Goal: Information Seeking & Learning: Compare options

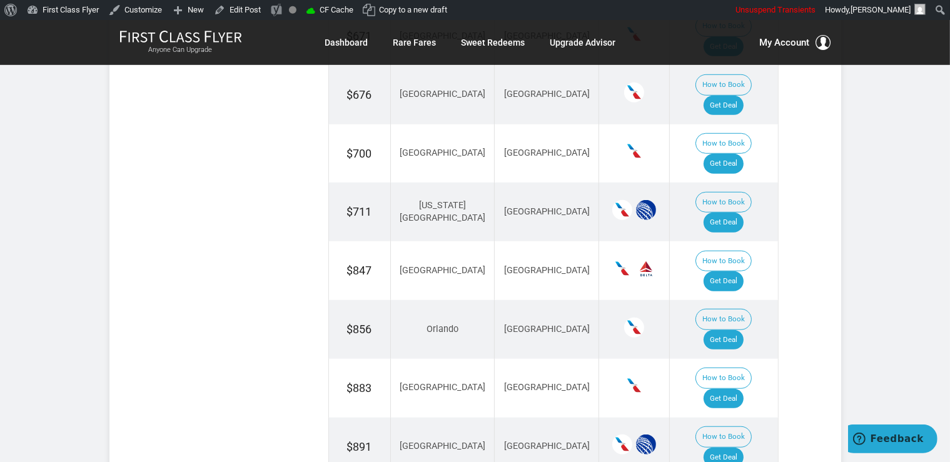
scroll to position [924, 0]
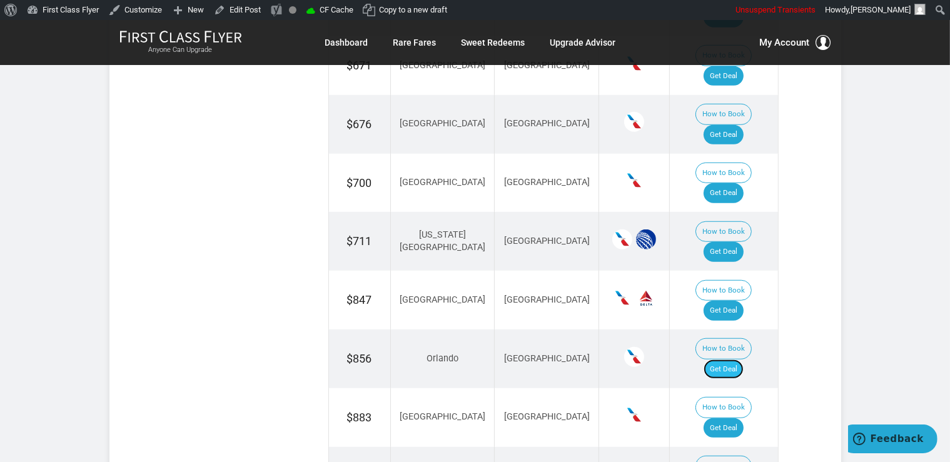
drag, startPoint x: 746, startPoint y: 261, endPoint x: 749, endPoint y: 253, distance: 9.0
click at [744, 360] on link "Get Deal" at bounding box center [724, 370] width 40 height 20
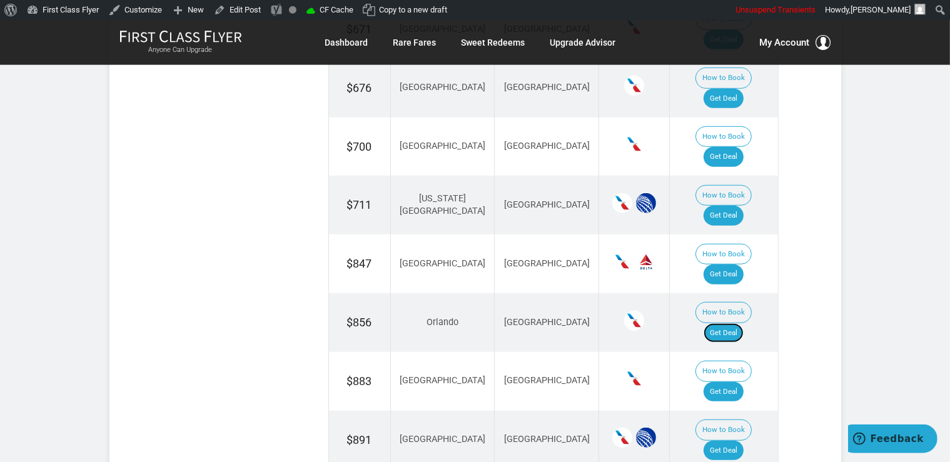
scroll to position [991, 0]
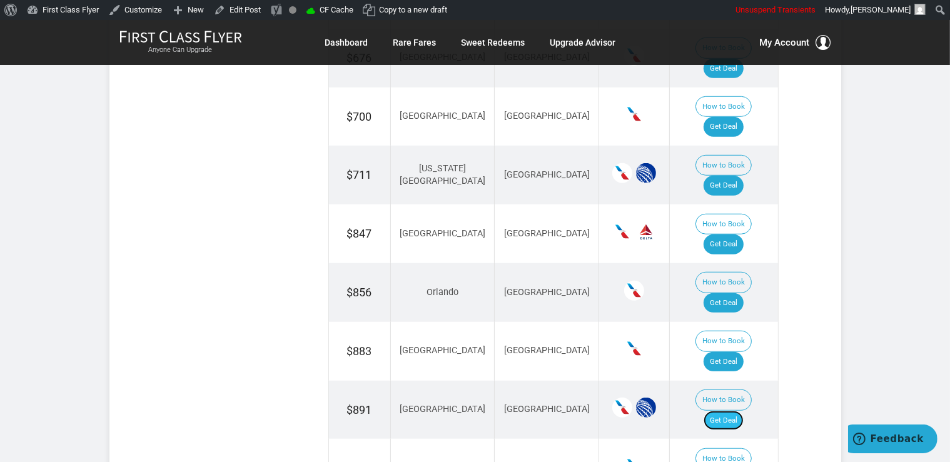
click at [737, 411] on link "Get Deal" at bounding box center [724, 421] width 40 height 20
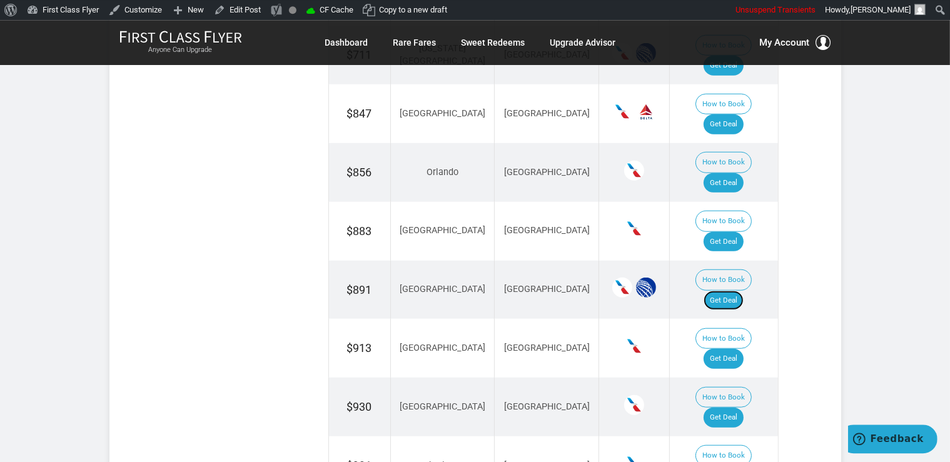
scroll to position [1123, 0]
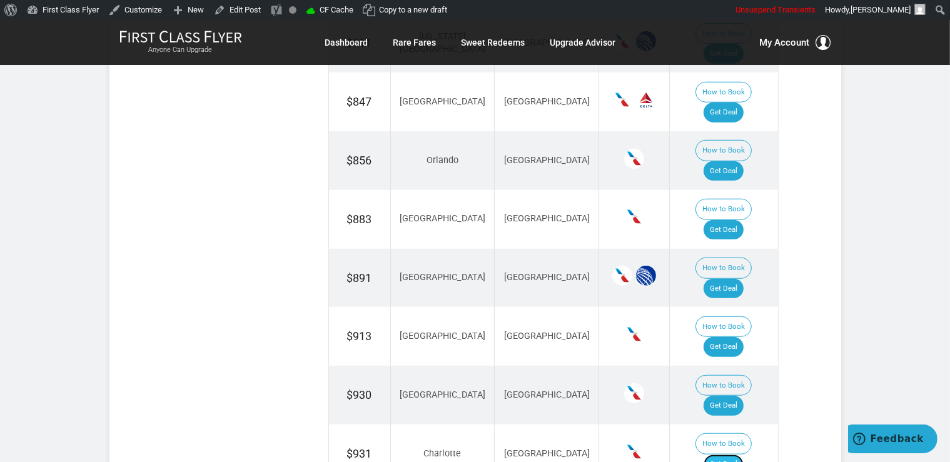
click at [744, 455] on link "Get Deal" at bounding box center [724, 465] width 40 height 20
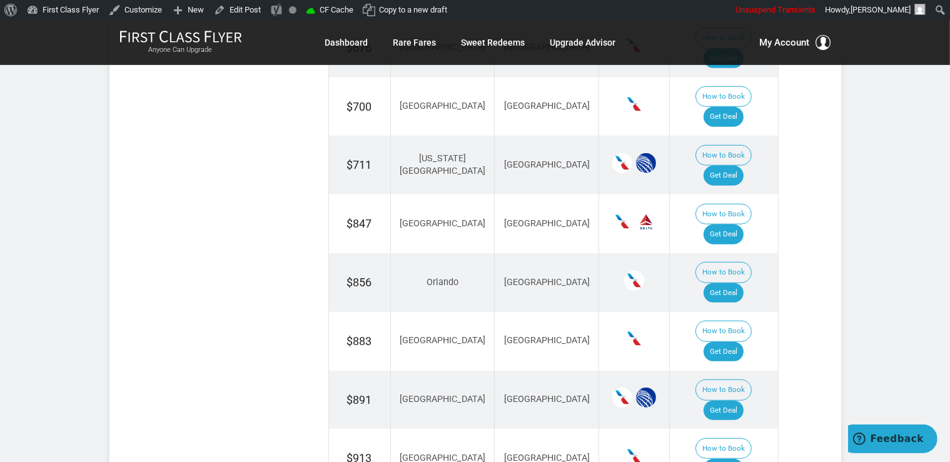
scroll to position [991, 0]
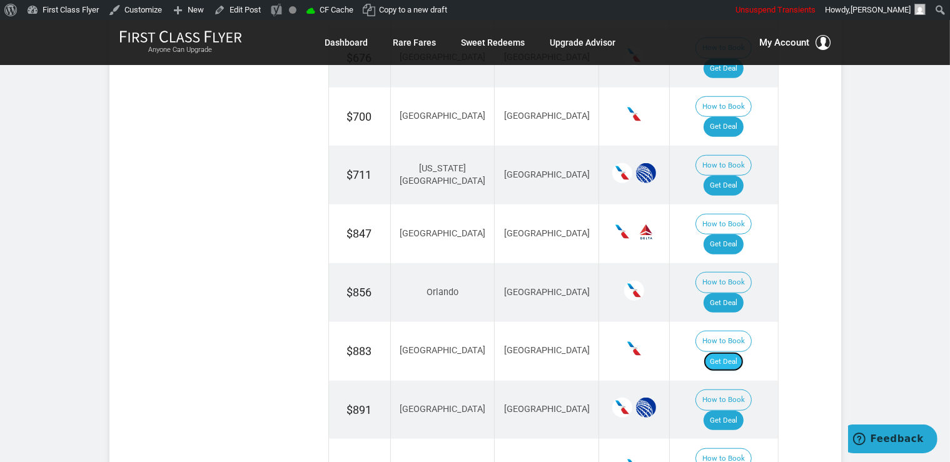
click at [741, 352] on link "Get Deal" at bounding box center [724, 362] width 40 height 20
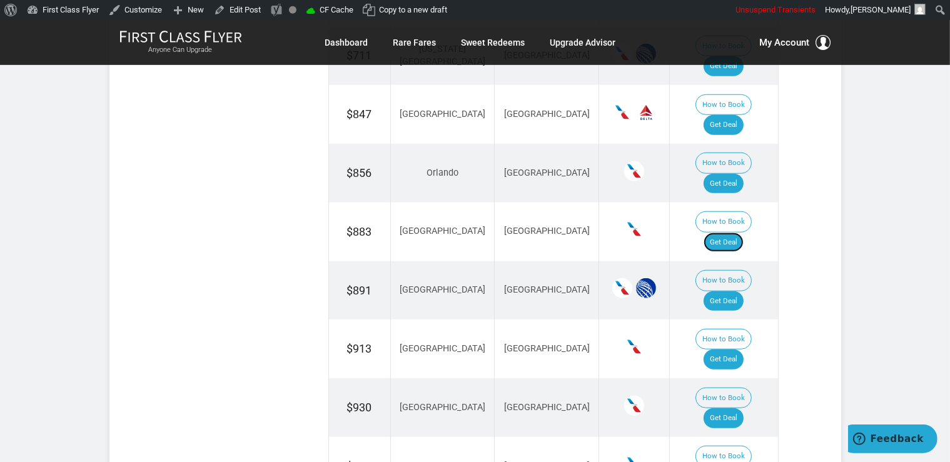
scroll to position [1123, 0]
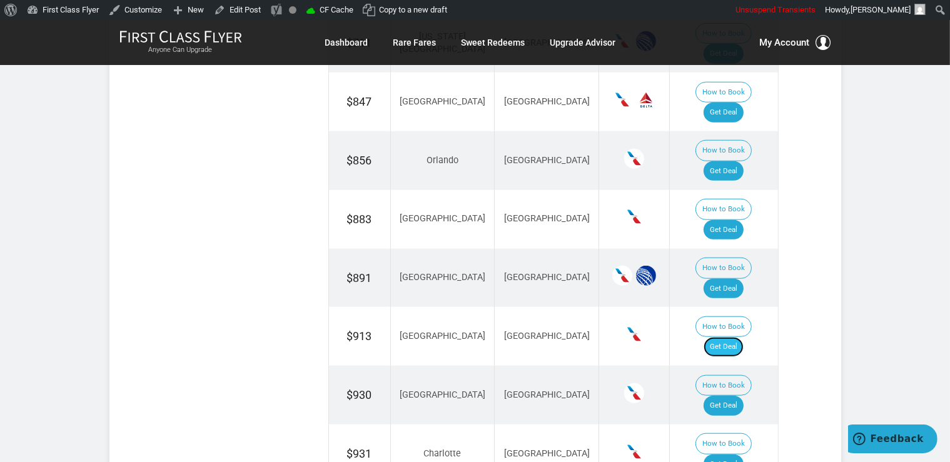
click at [742, 337] on link "Get Deal" at bounding box center [724, 347] width 40 height 20
click at [734, 396] on link "Get Deal" at bounding box center [724, 406] width 40 height 20
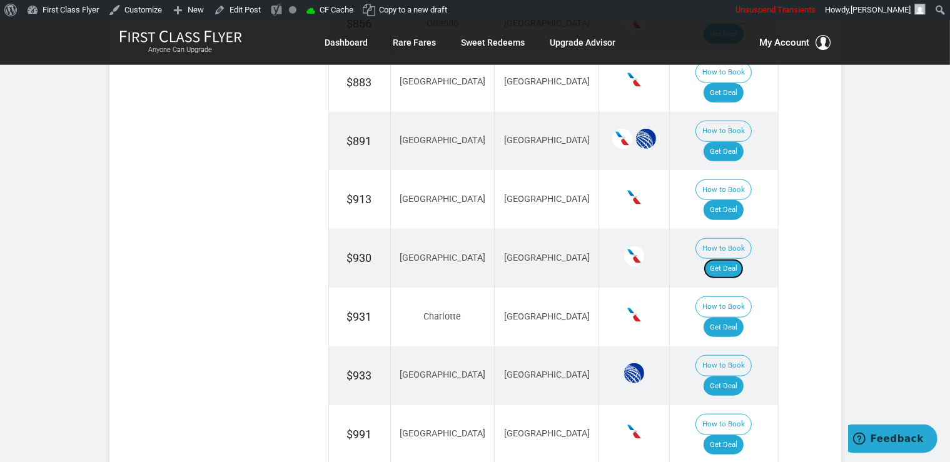
scroll to position [1286, 0]
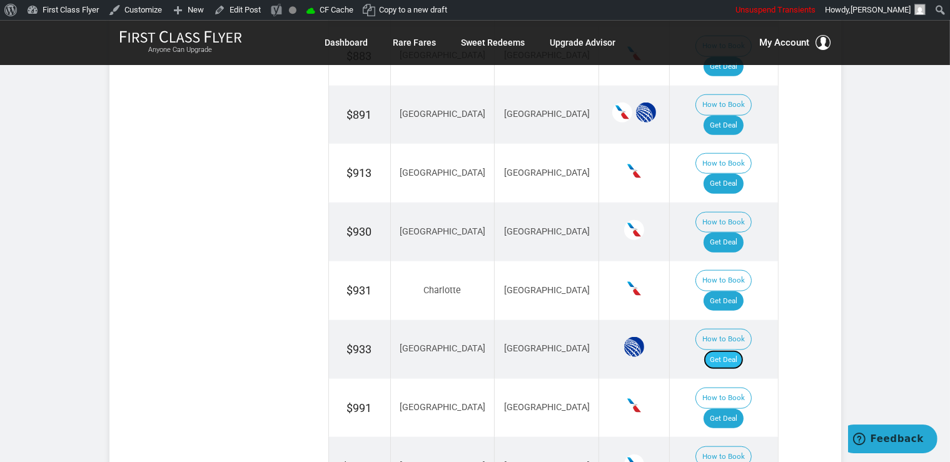
click at [730, 350] on link "Get Deal" at bounding box center [724, 360] width 40 height 20
click at [744, 409] on link "Get Deal" at bounding box center [724, 419] width 40 height 20
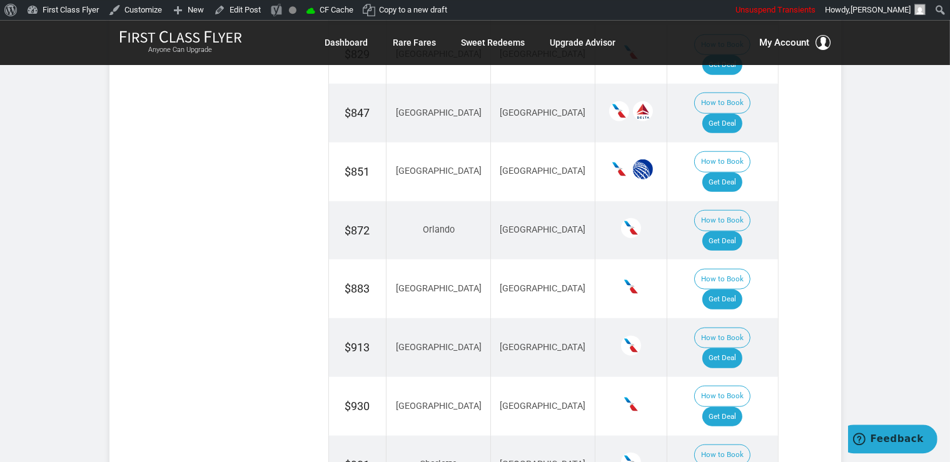
scroll to position [1188, 0]
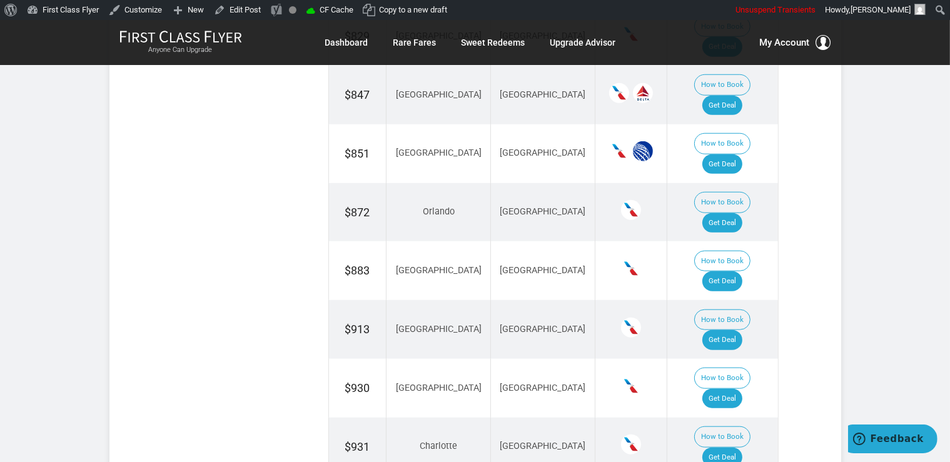
click at [789, 309] on section "Sample Best Deals Found Click the “get deal” button and you might find even mor…" at bounding box center [475, 118] width 632 height 1001
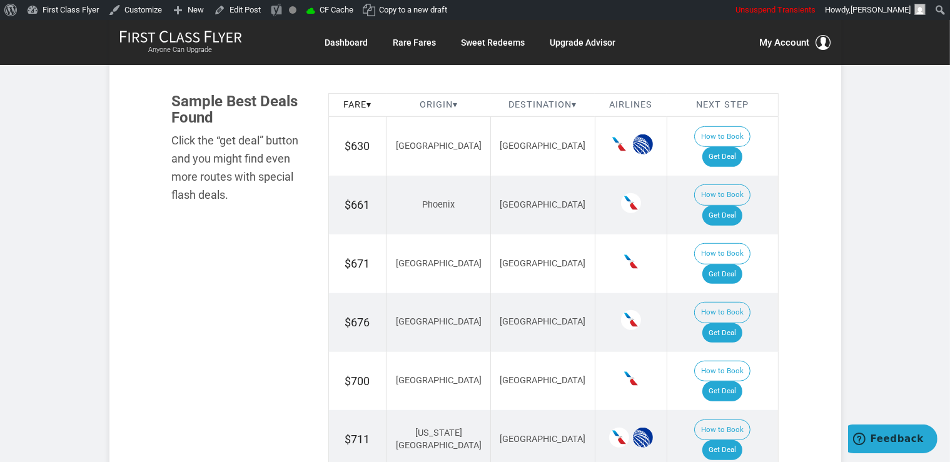
scroll to position [594, 0]
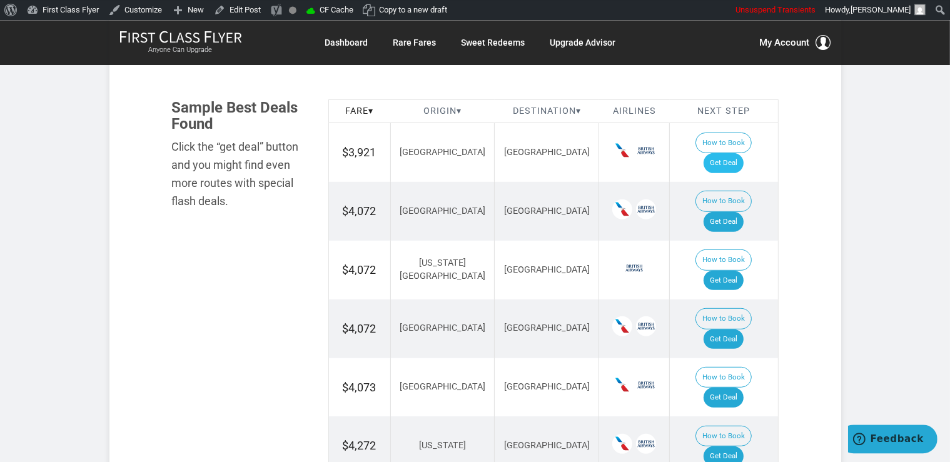
scroll to position [660, 0]
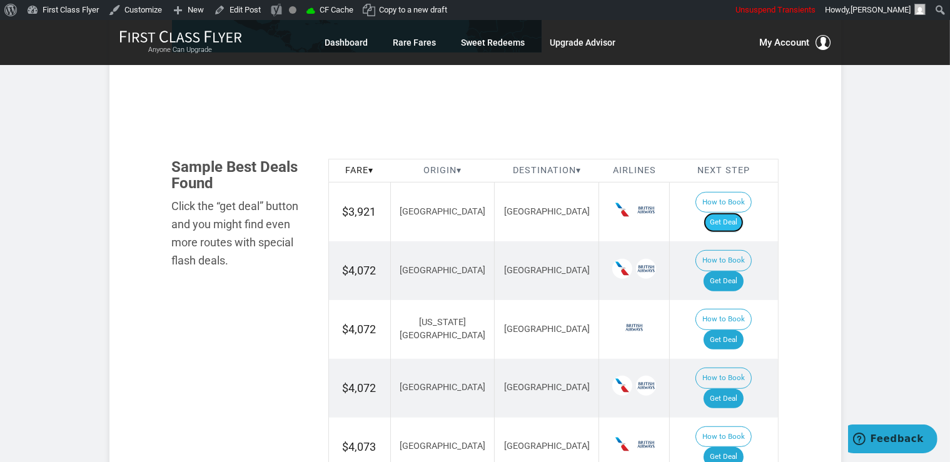
click at [733, 213] on link "Get Deal" at bounding box center [724, 223] width 40 height 20
click at [742, 271] on link "Get Deal" at bounding box center [724, 281] width 40 height 20
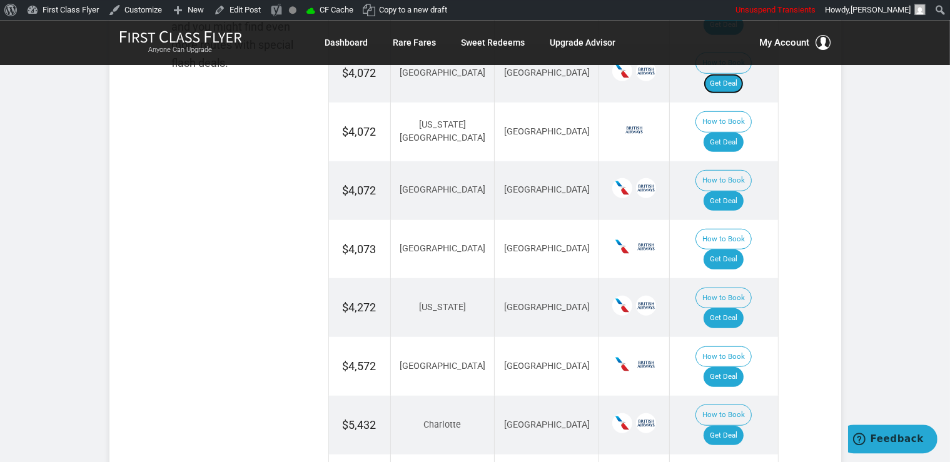
scroll to position [858, 0]
click at [734, 250] on link "Get Deal" at bounding box center [724, 260] width 40 height 20
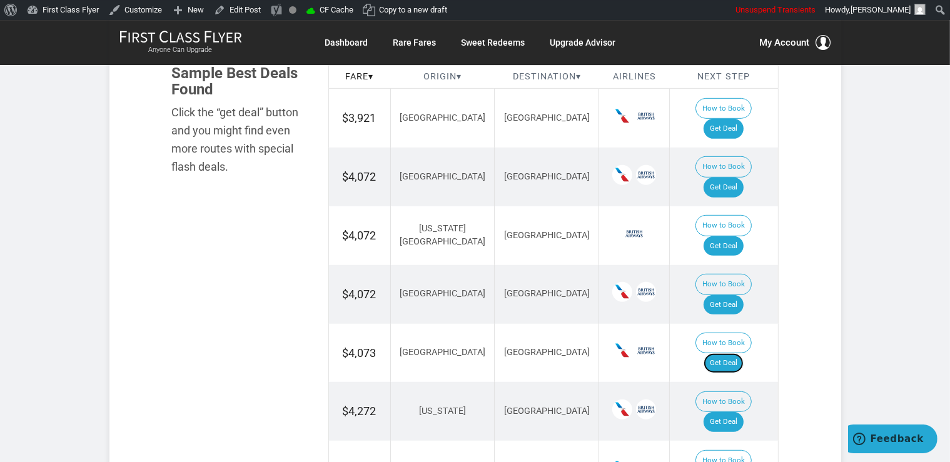
scroll to position [726, 0]
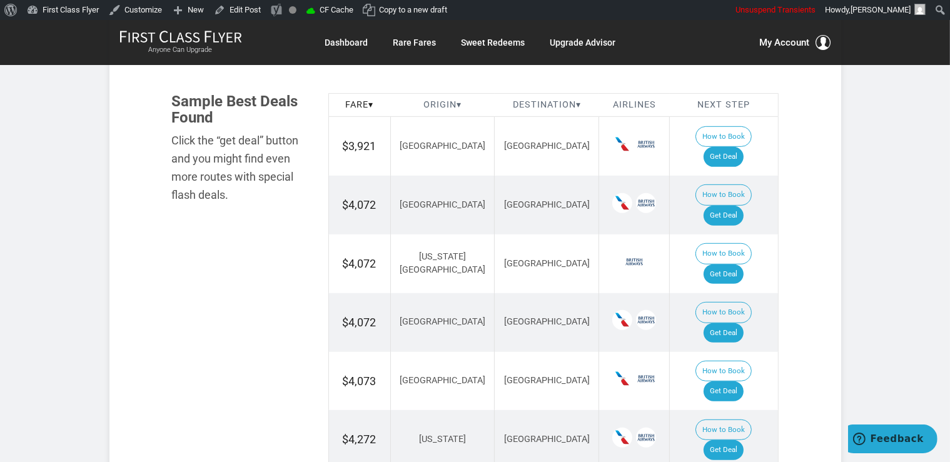
click at [719, 235] on td "How to Book Get Deal" at bounding box center [724, 264] width 108 height 59
click at [727, 265] on link "Get Deal" at bounding box center [724, 275] width 40 height 20
click at [732, 323] on link "Get Deal" at bounding box center [724, 333] width 40 height 20
click at [744, 440] on link "Get Deal" at bounding box center [724, 450] width 40 height 20
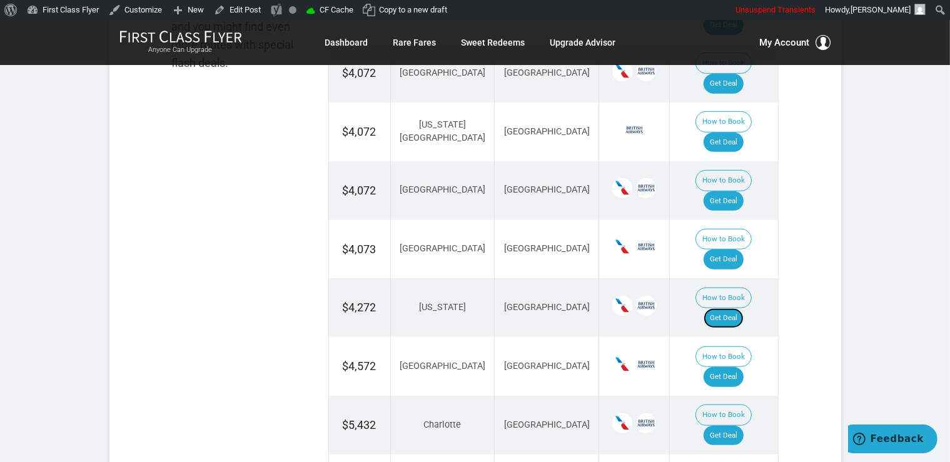
scroll to position [991, 0]
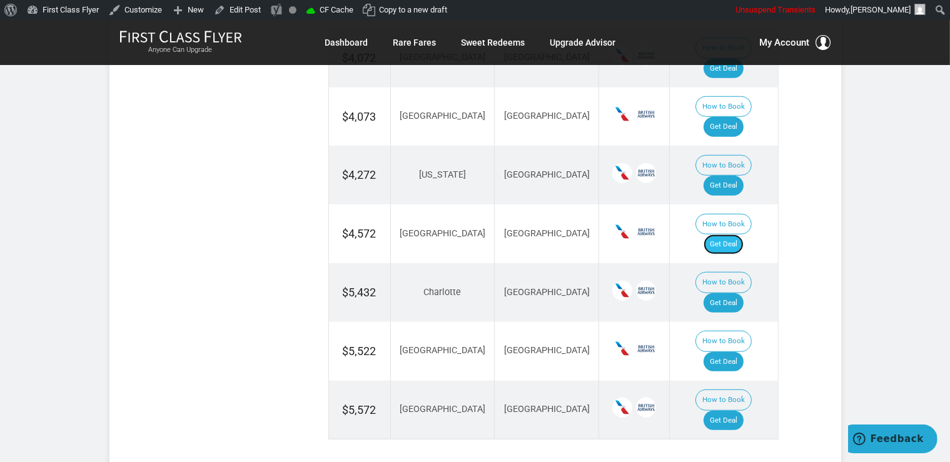
click at [730, 235] on link "Get Deal" at bounding box center [724, 245] width 40 height 20
click at [728, 293] on link "Get Deal" at bounding box center [724, 303] width 40 height 20
click at [727, 352] on link "Get Deal" at bounding box center [724, 362] width 40 height 20
click at [736, 411] on link "Get Deal" at bounding box center [724, 421] width 40 height 20
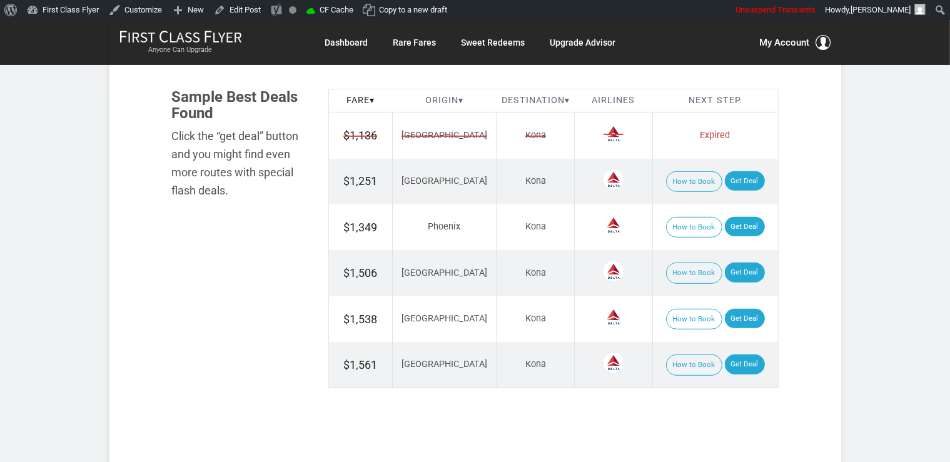
scroll to position [747, 0]
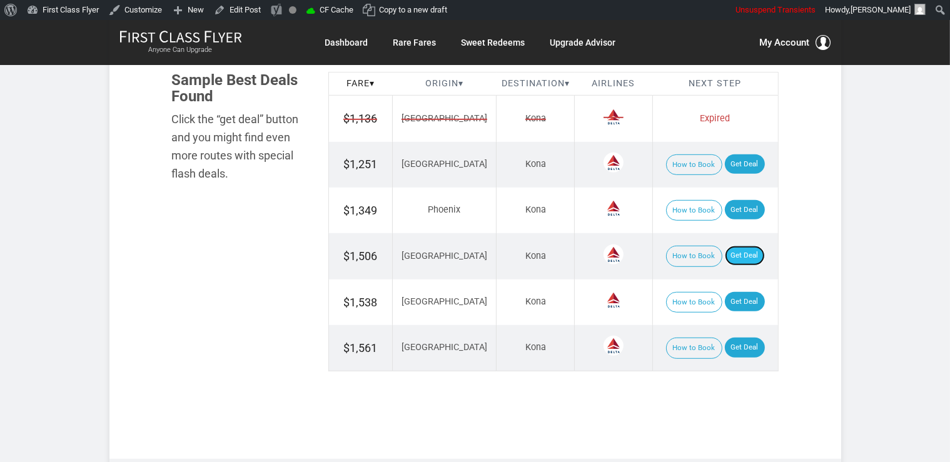
click at [739, 253] on link "Get Deal" at bounding box center [745, 256] width 40 height 20
click at [736, 166] on link "Get Deal" at bounding box center [745, 164] width 40 height 20
click at [739, 200] on link "Get Deal" at bounding box center [745, 210] width 40 height 20
click at [739, 304] on link "Get Deal" at bounding box center [745, 302] width 40 height 20
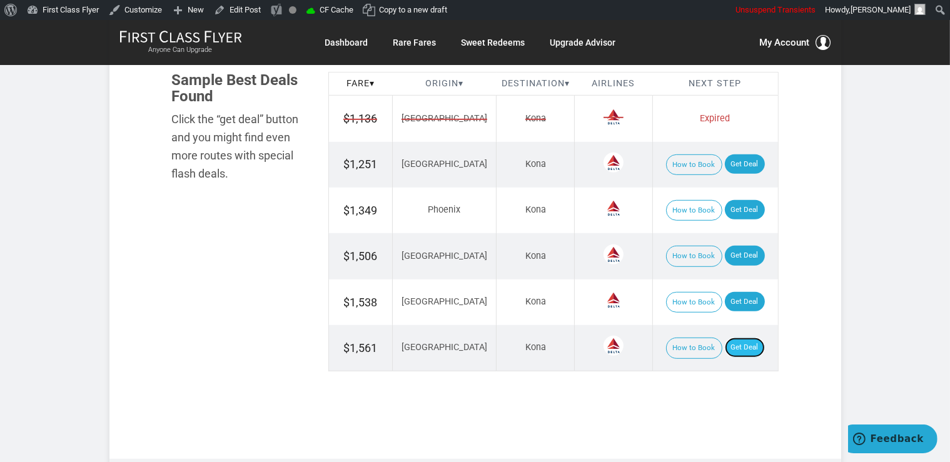
click at [744, 340] on link "Get Deal" at bounding box center [745, 348] width 40 height 20
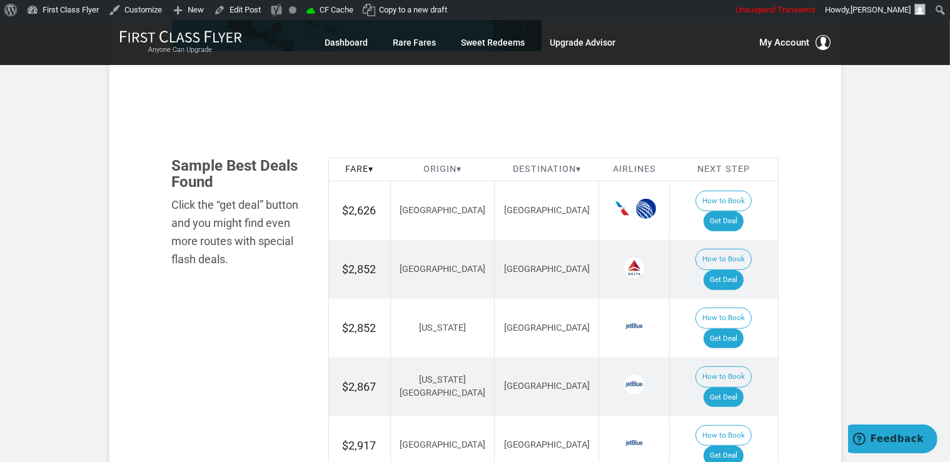
scroll to position [660, 0]
click at [738, 213] on link "Get Deal" at bounding box center [724, 223] width 40 height 20
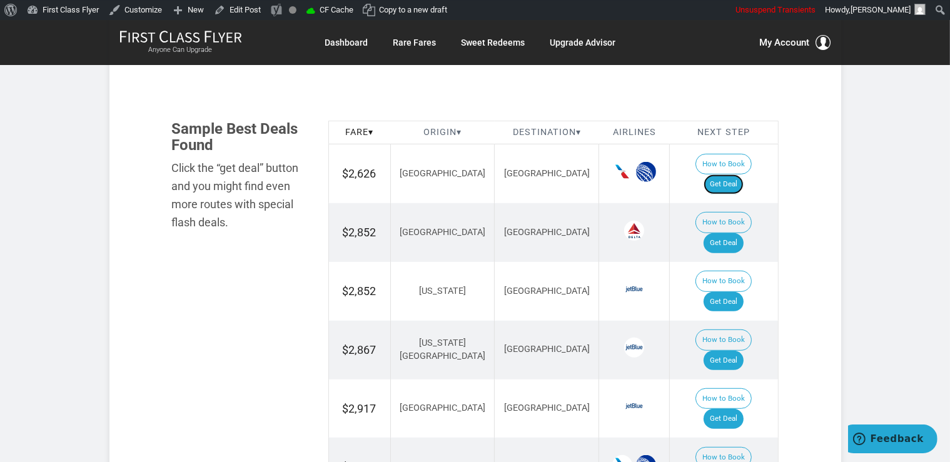
scroll to position [792, 0]
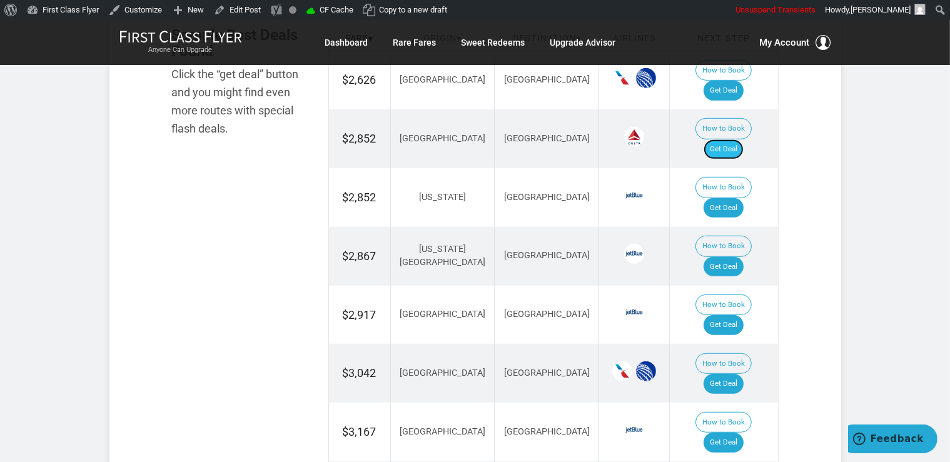
drag, startPoint x: 731, startPoint y: 114, endPoint x: 732, endPoint y: 123, distance: 9.4
click at [731, 139] on link "Get Deal" at bounding box center [724, 149] width 40 height 20
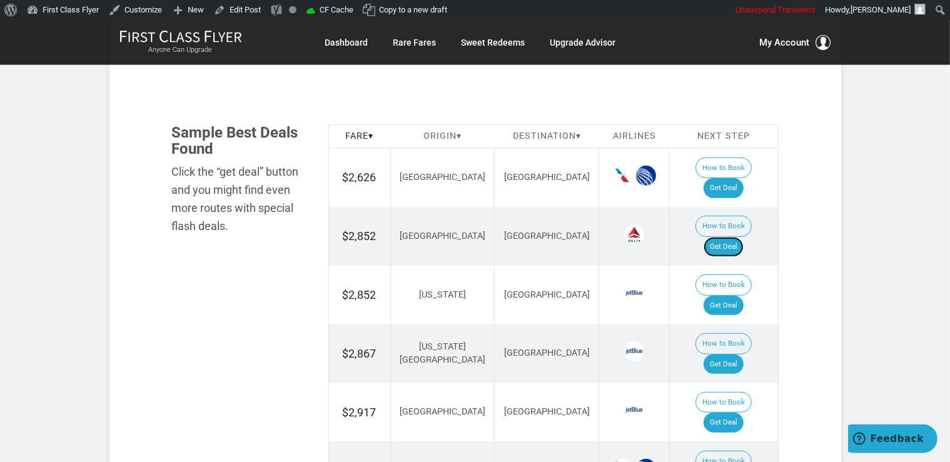
scroll to position [726, 0]
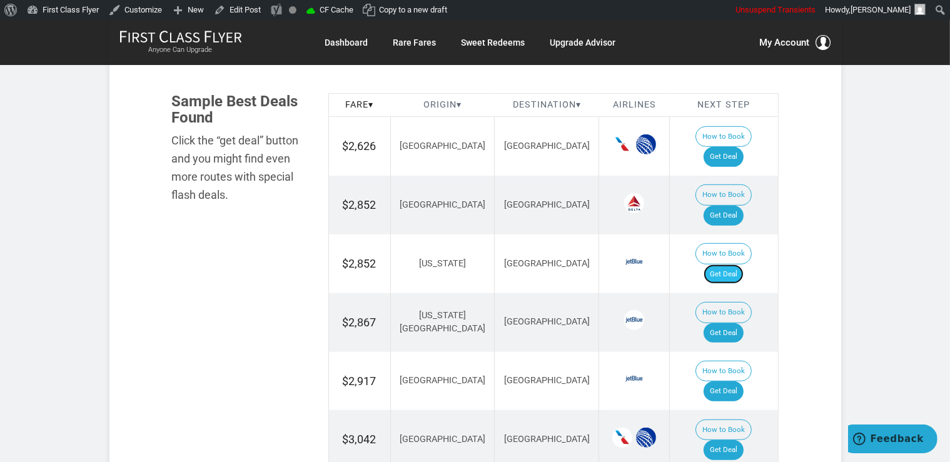
click at [742, 265] on link "Get Deal" at bounding box center [724, 275] width 40 height 20
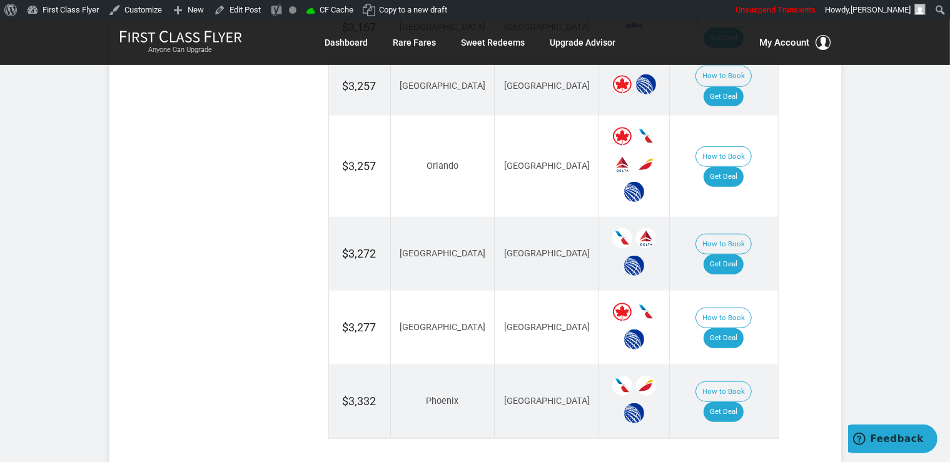
scroll to position [1321, 0]
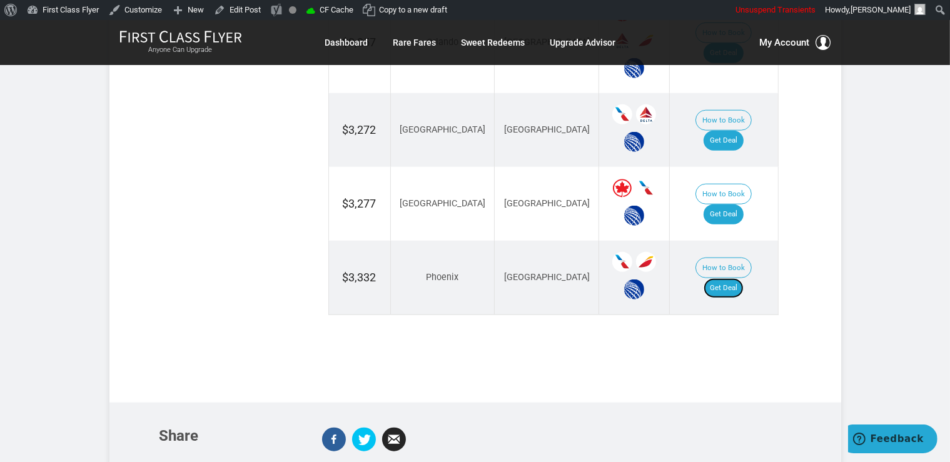
click at [739, 278] on link "Get Deal" at bounding box center [724, 288] width 40 height 20
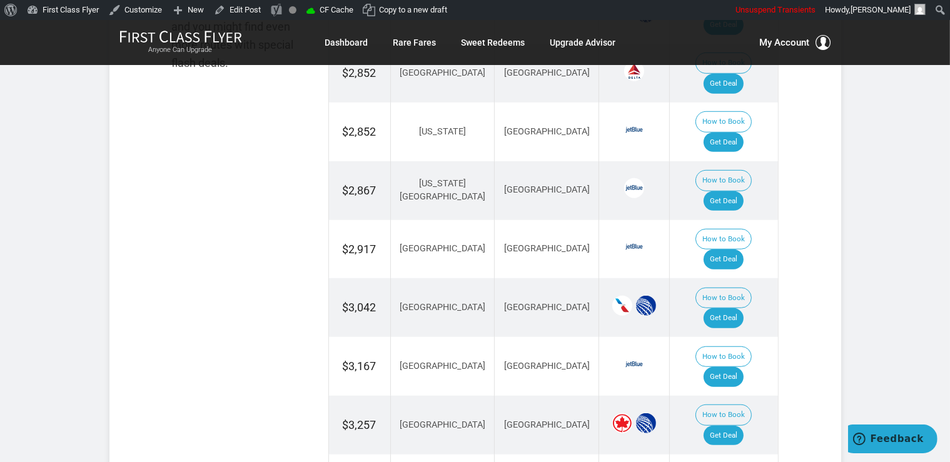
scroll to position [726, 0]
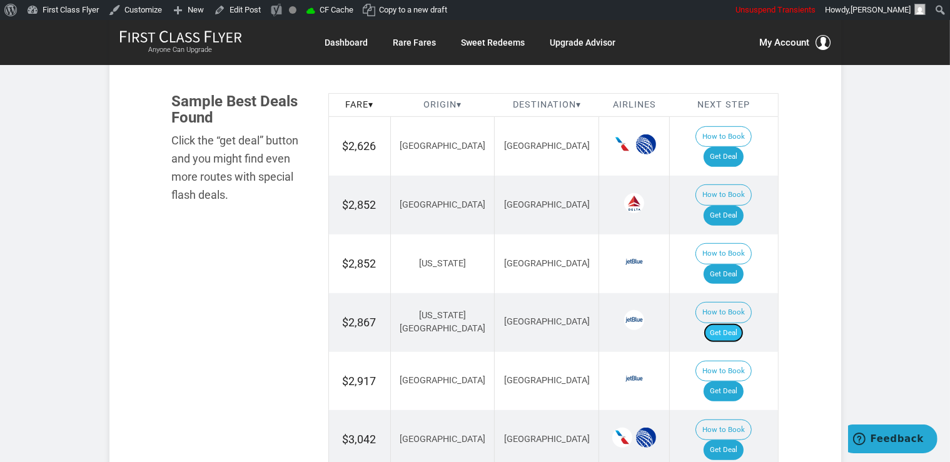
click at [729, 323] on link "Get Deal" at bounding box center [724, 333] width 40 height 20
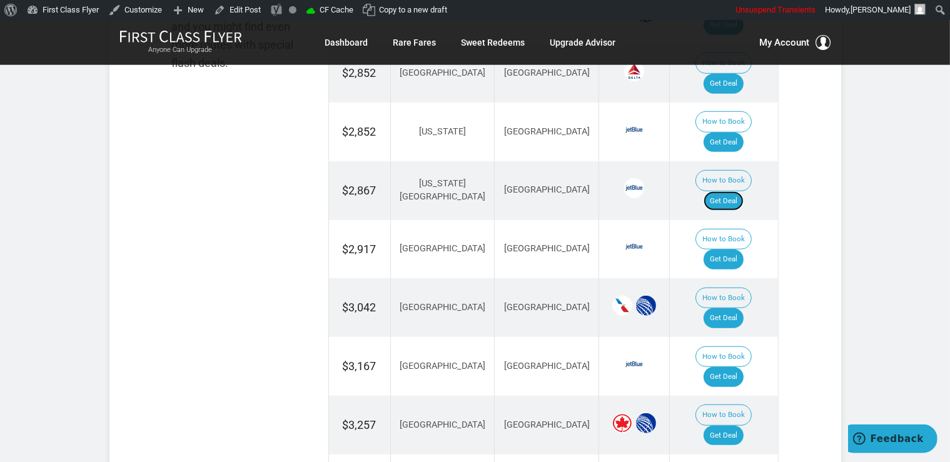
scroll to position [858, 0]
click at [727, 367] on link "Get Deal" at bounding box center [724, 377] width 40 height 20
click at [726, 308] on link "Get Deal" at bounding box center [724, 318] width 40 height 20
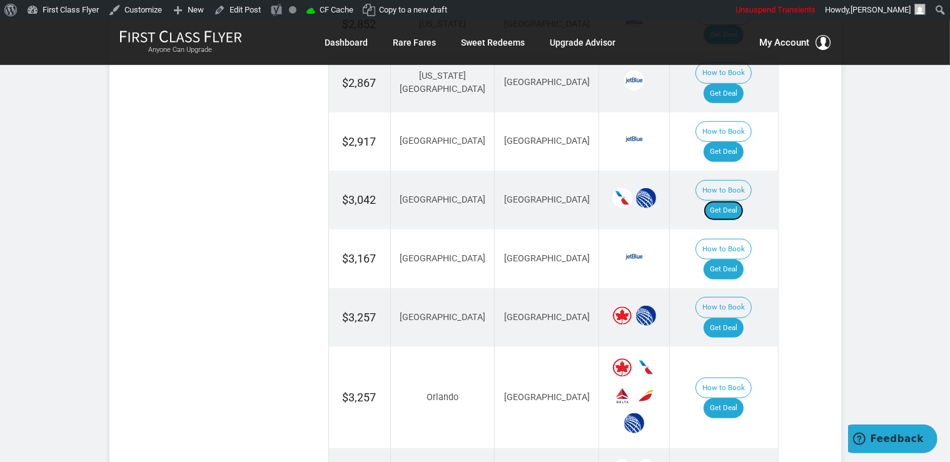
scroll to position [991, 0]
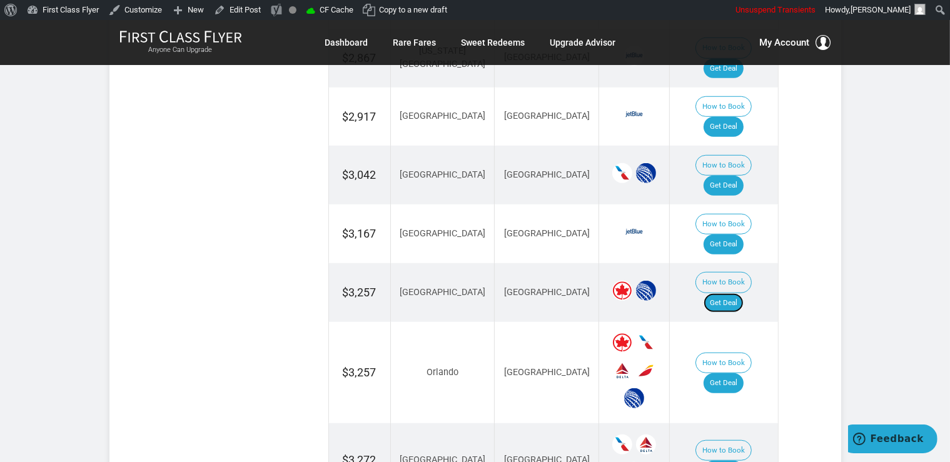
click at [744, 293] on link "Get Deal" at bounding box center [724, 303] width 40 height 20
click at [731, 373] on link "Get Deal" at bounding box center [724, 383] width 40 height 20
click at [733, 461] on link "Get Deal" at bounding box center [724, 471] width 40 height 20
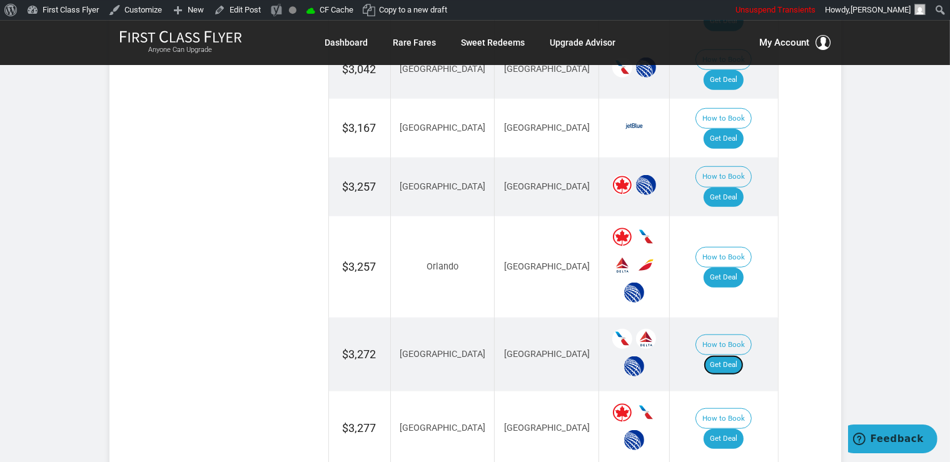
scroll to position [1188, 0]
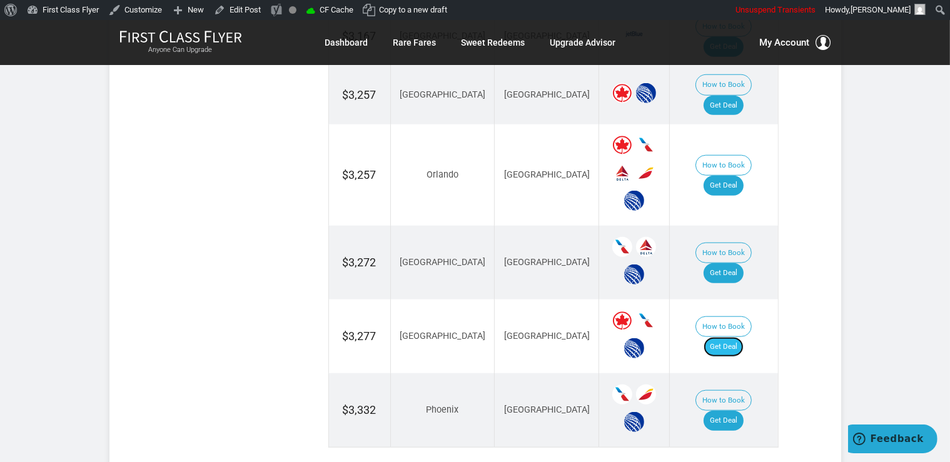
click at [729, 337] on link "Get Deal" at bounding box center [724, 347] width 40 height 20
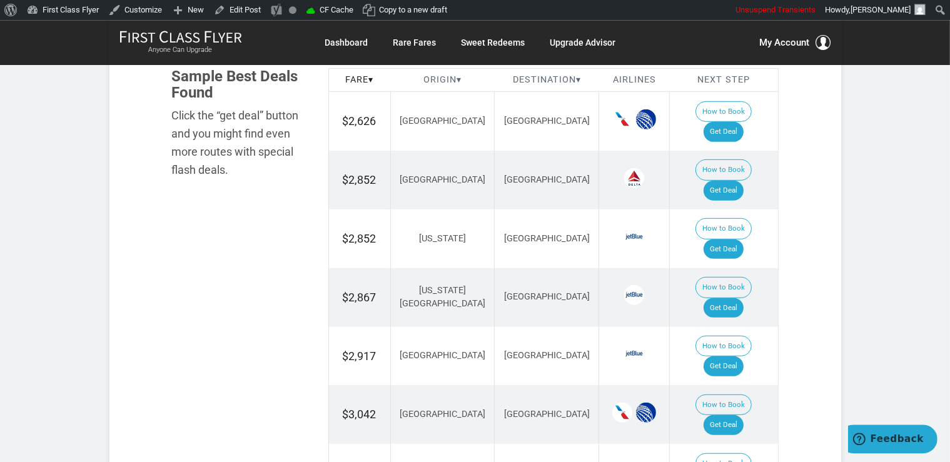
scroll to position [726, 0]
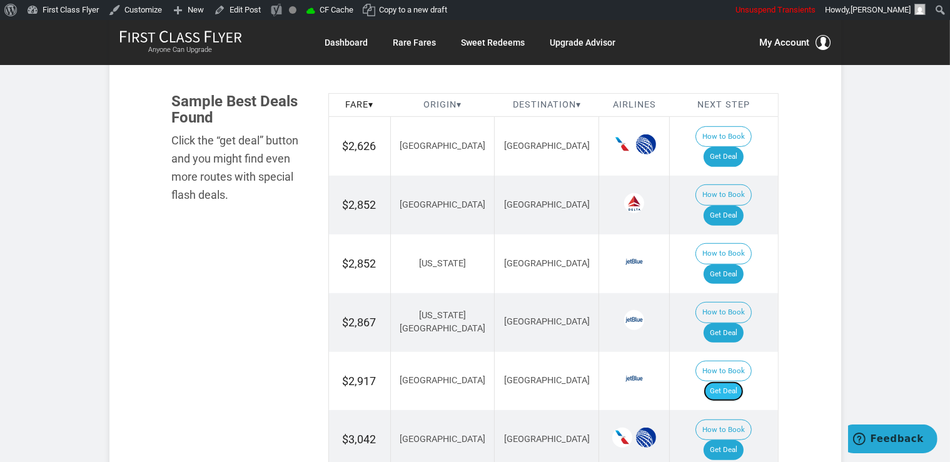
click at [734, 382] on link "Get Deal" at bounding box center [724, 392] width 40 height 20
click at [731, 352] on td "How to Book Get Deal" at bounding box center [724, 381] width 108 height 59
click at [731, 382] on link "Get Deal" at bounding box center [724, 392] width 40 height 20
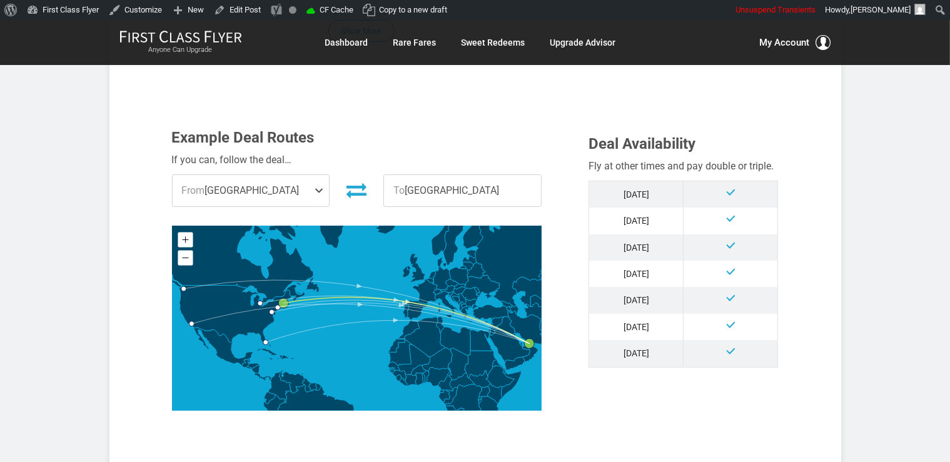
scroll to position [632, 0]
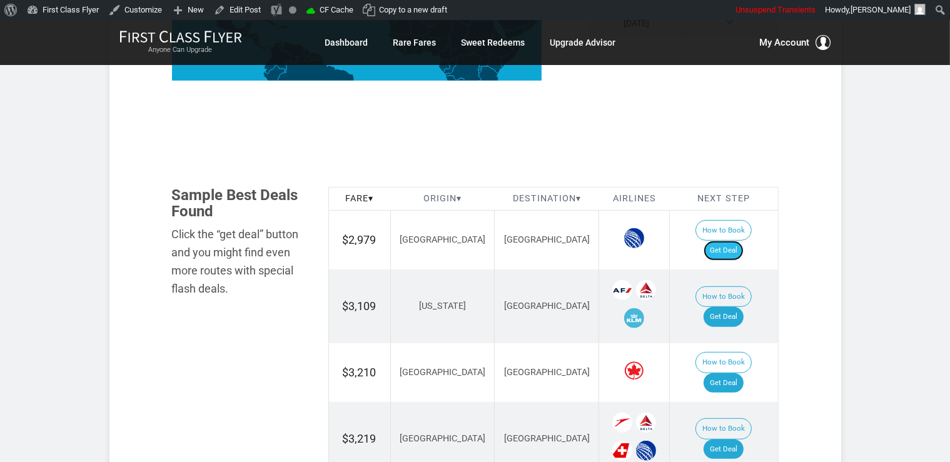
click at [739, 241] on link "Get Deal" at bounding box center [724, 251] width 40 height 20
click at [744, 307] on link "Get Deal" at bounding box center [724, 317] width 40 height 20
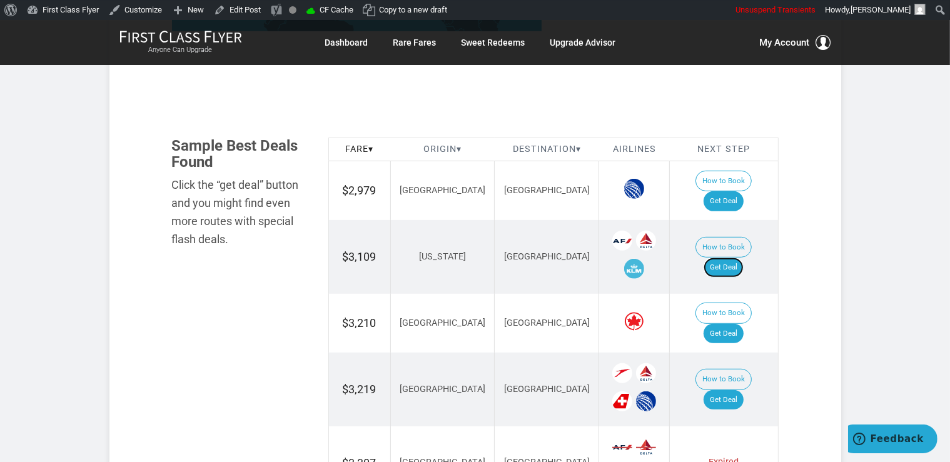
scroll to position [764, 0]
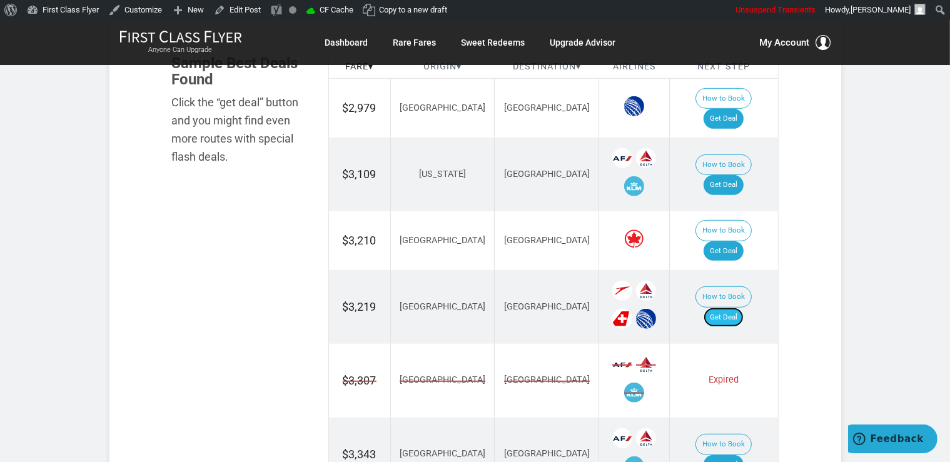
click at [732, 308] on link "Get Deal" at bounding box center [724, 318] width 40 height 20
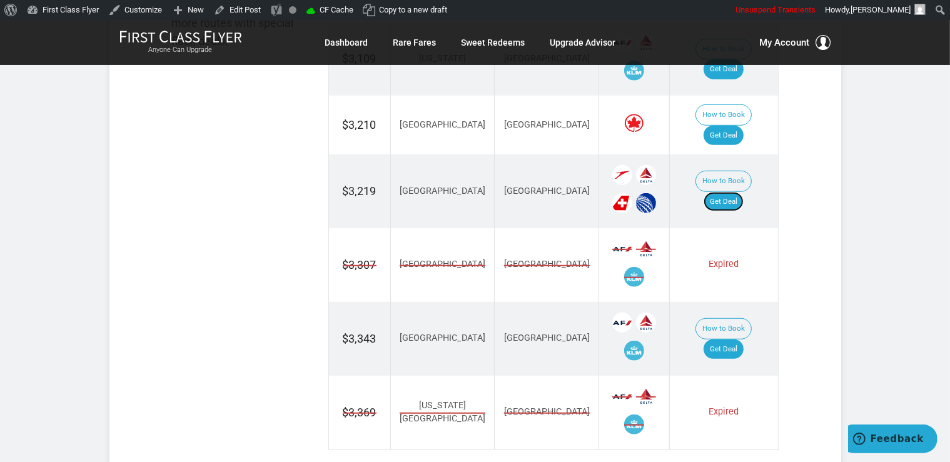
scroll to position [896, 0]
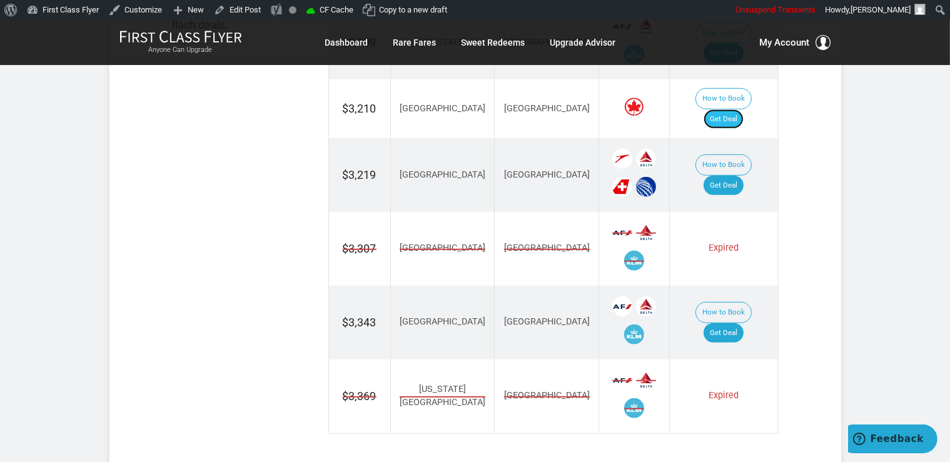
click at [732, 109] on link "Get Deal" at bounding box center [724, 119] width 40 height 20
click at [737, 109] on link "Get Deal" at bounding box center [724, 119] width 40 height 20
click at [742, 323] on link "Get Deal" at bounding box center [724, 333] width 40 height 20
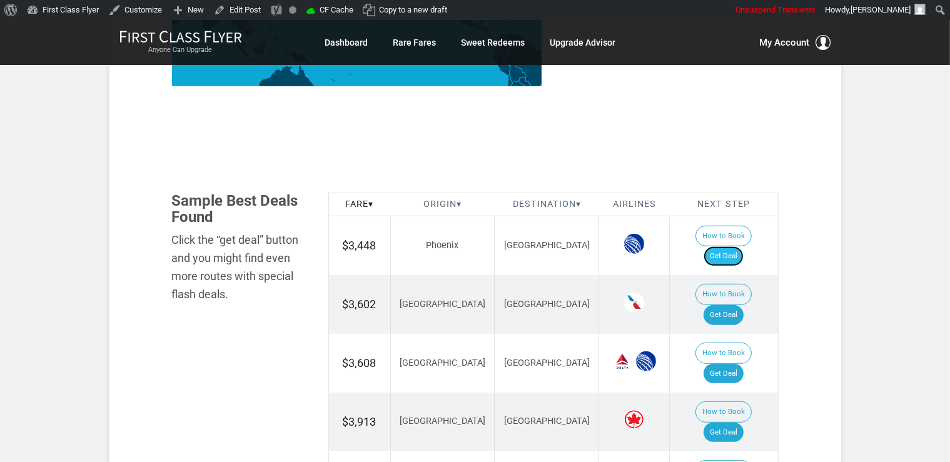
click at [741, 246] on link "Get Deal" at bounding box center [724, 256] width 40 height 20
click at [744, 305] on link "Get Deal" at bounding box center [724, 315] width 40 height 20
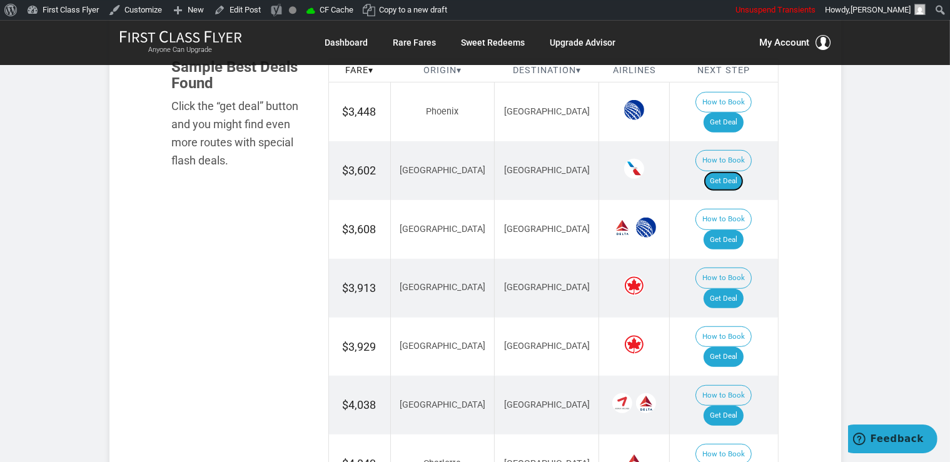
scroll to position [858, 0]
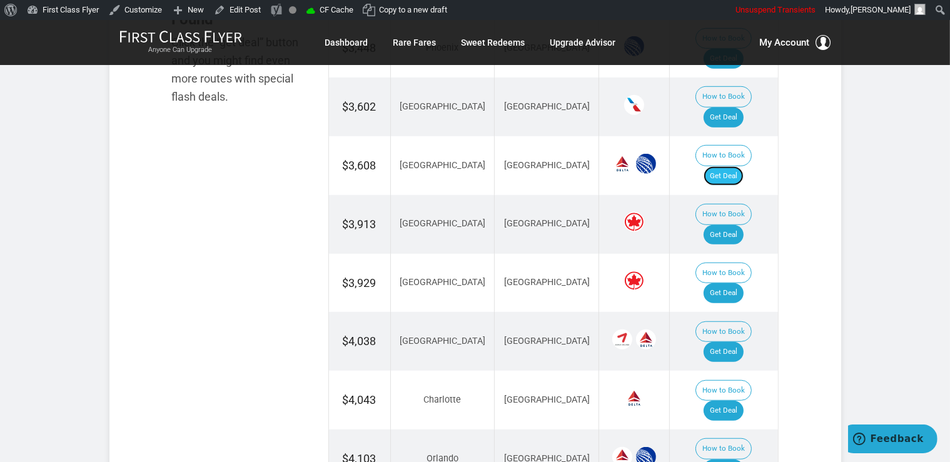
click at [722, 166] on link "Get Deal" at bounding box center [724, 176] width 40 height 20
click at [733, 283] on link "Get Deal" at bounding box center [724, 293] width 40 height 20
click at [727, 342] on link "Get Deal" at bounding box center [724, 352] width 40 height 20
click at [722, 401] on link "Get Deal" at bounding box center [724, 411] width 40 height 20
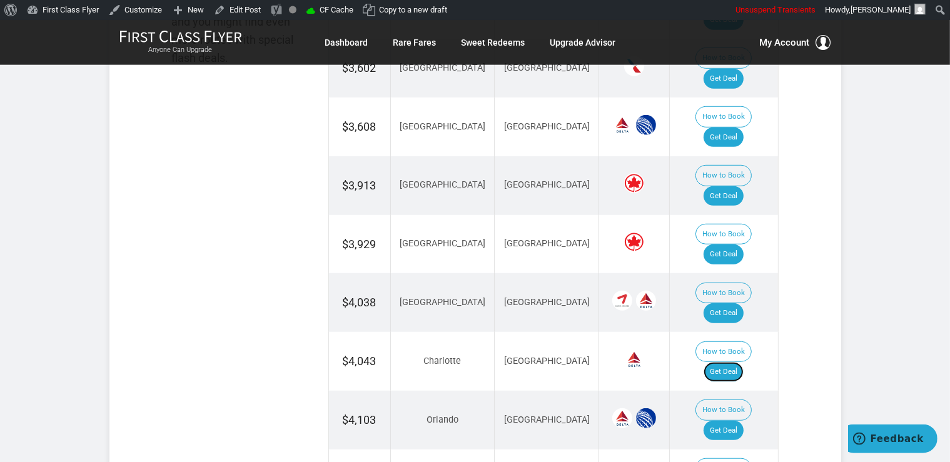
scroll to position [924, 0]
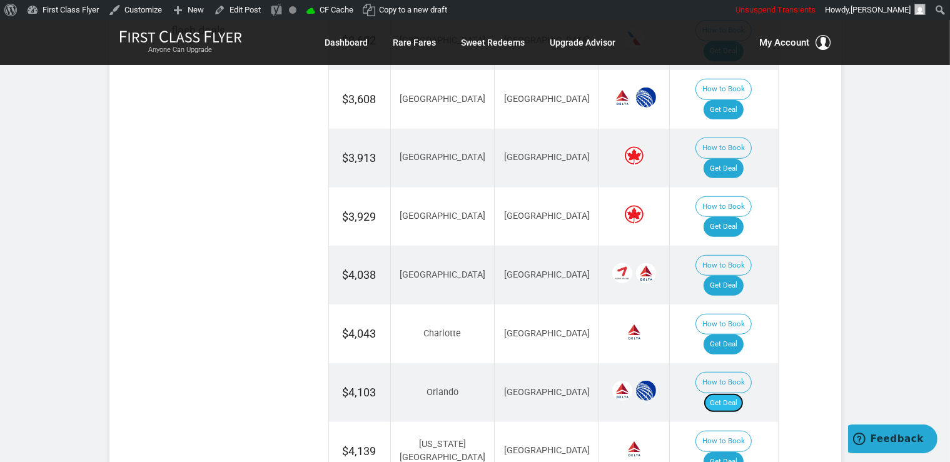
click at [743, 393] on link "Get Deal" at bounding box center [724, 403] width 40 height 20
drag, startPoint x: 724, startPoint y: 304, endPoint x: 737, endPoint y: 320, distance: 20.8
click at [724, 452] on link "Get Deal" at bounding box center [724, 462] width 40 height 20
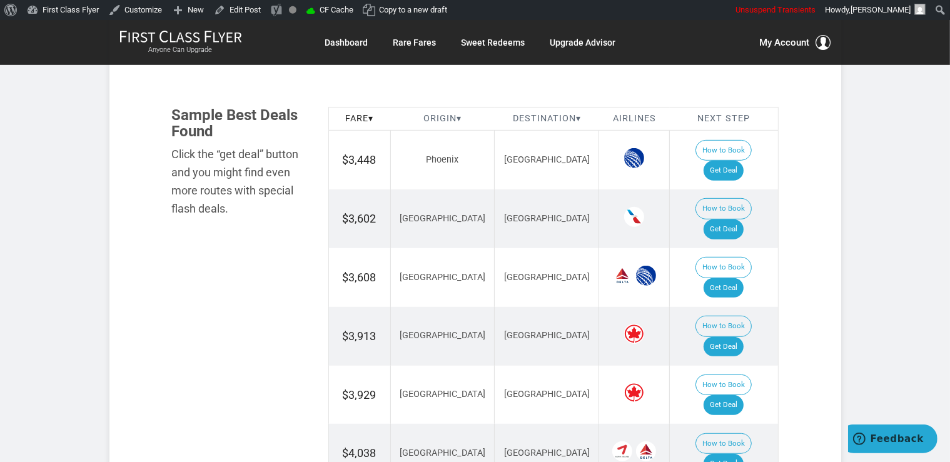
scroll to position [726, 0]
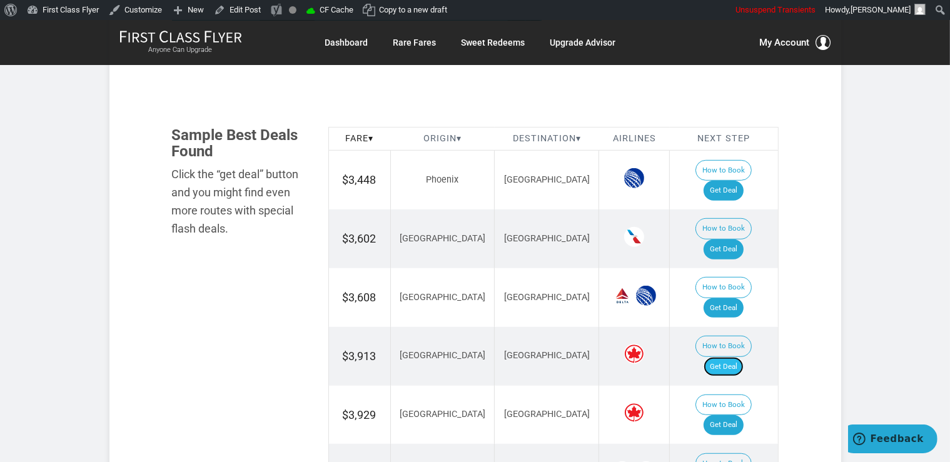
click at [731, 357] on link "Get Deal" at bounding box center [724, 367] width 40 height 20
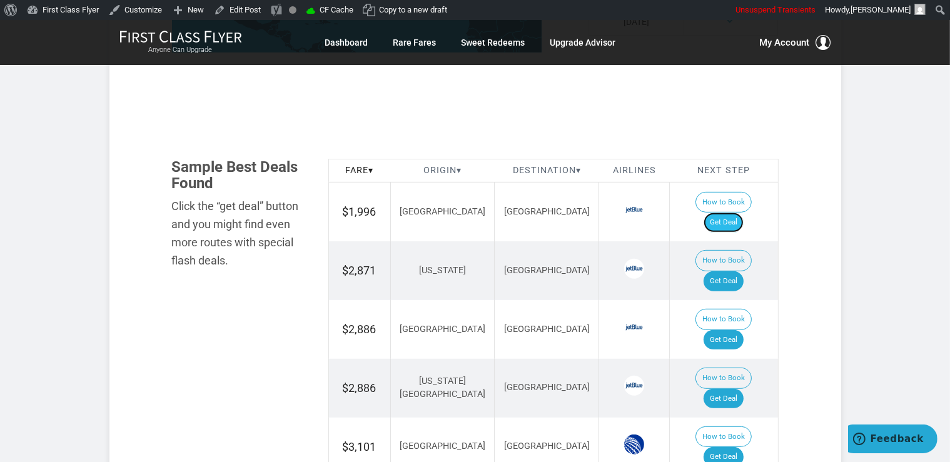
click at [738, 213] on link "Get Deal" at bounding box center [724, 223] width 40 height 20
click at [736, 271] on link "Get Deal" at bounding box center [724, 281] width 40 height 20
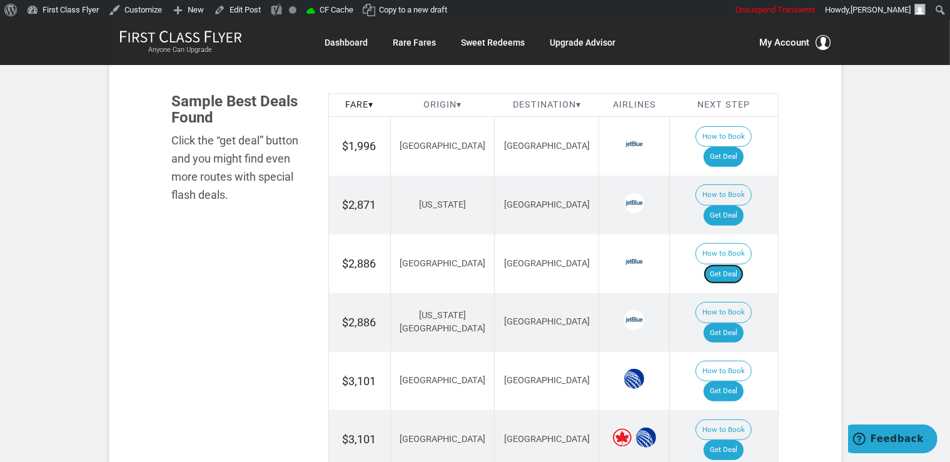
drag, startPoint x: 722, startPoint y: 228, endPoint x: 734, endPoint y: 240, distance: 16.8
click at [722, 265] on link "Get Deal" at bounding box center [724, 275] width 40 height 20
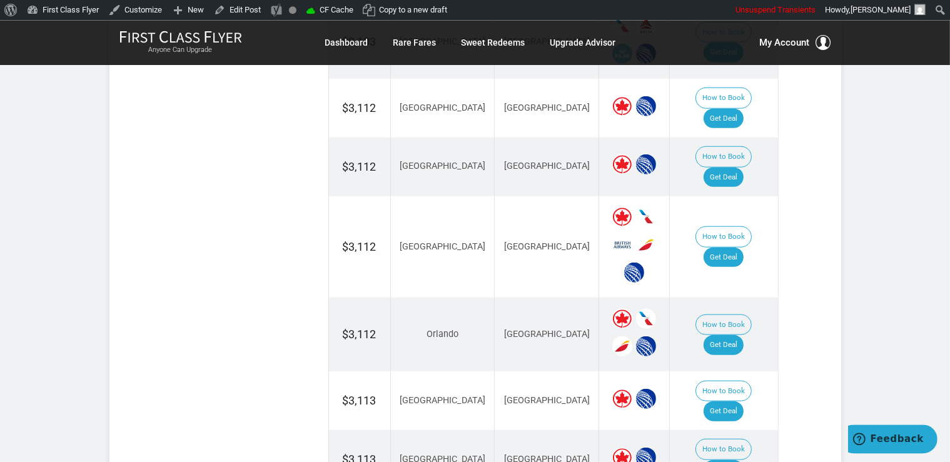
scroll to position [1321, 0]
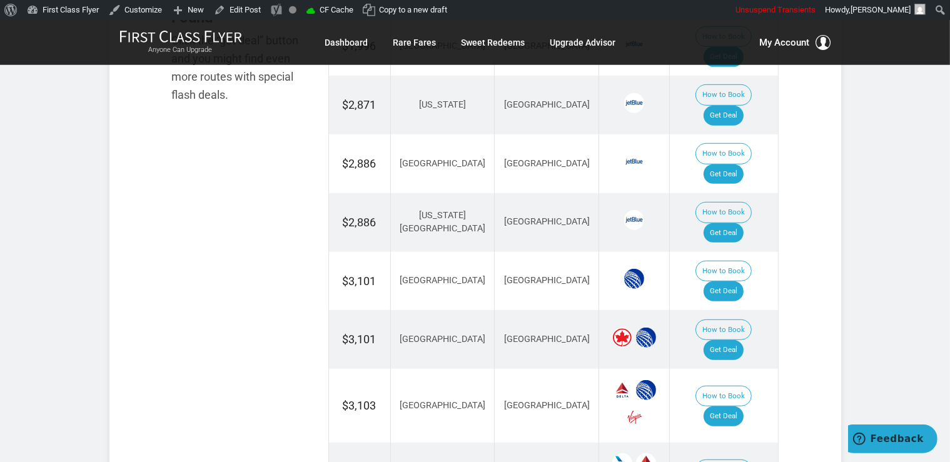
scroll to position [792, 0]
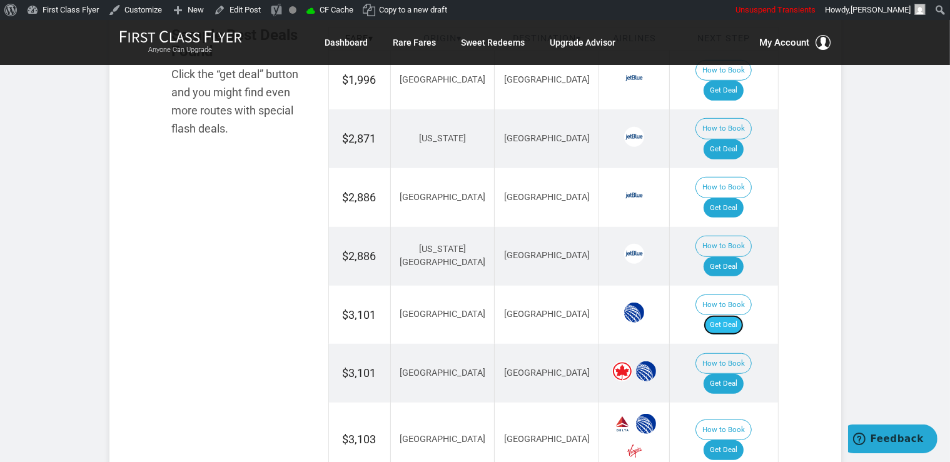
click at [732, 315] on link "Get Deal" at bounding box center [724, 325] width 40 height 20
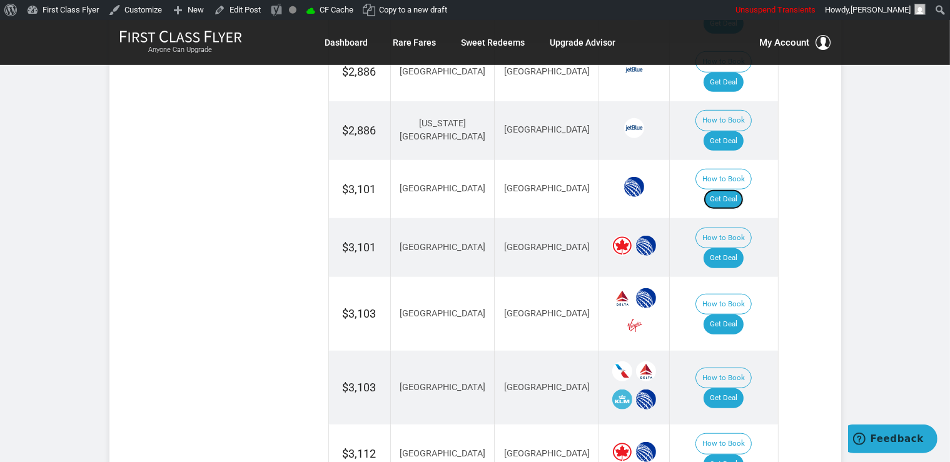
scroll to position [924, 0]
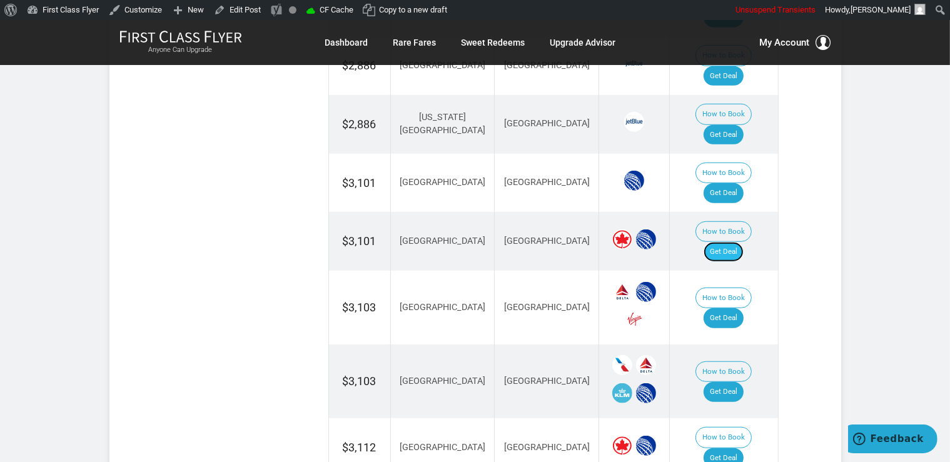
click at [737, 242] on link "Get Deal" at bounding box center [724, 252] width 40 height 20
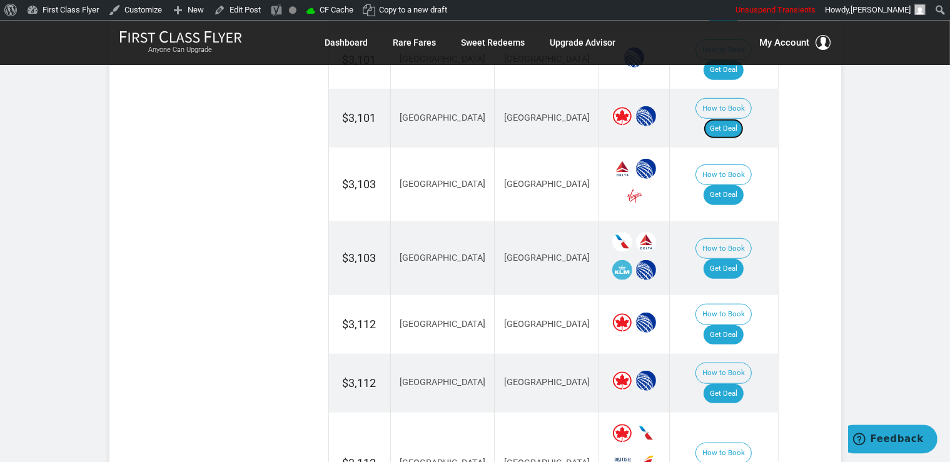
scroll to position [1056, 0]
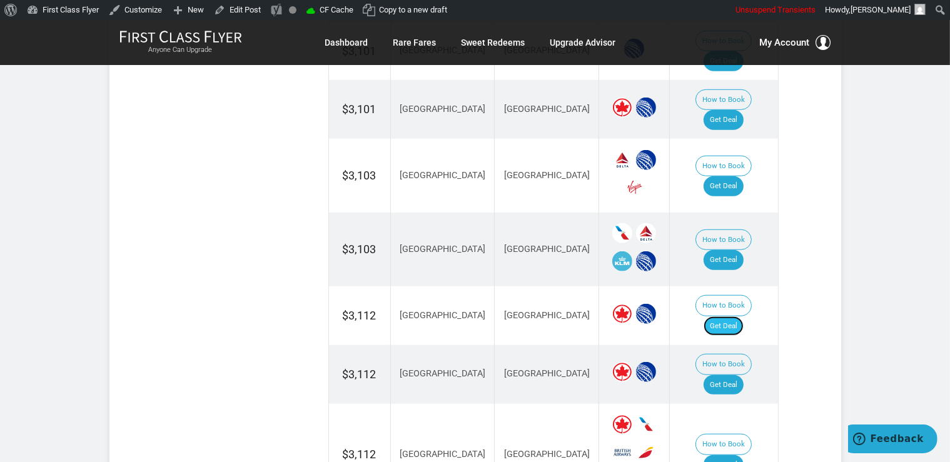
click at [733, 316] on link "Get Deal" at bounding box center [724, 326] width 40 height 20
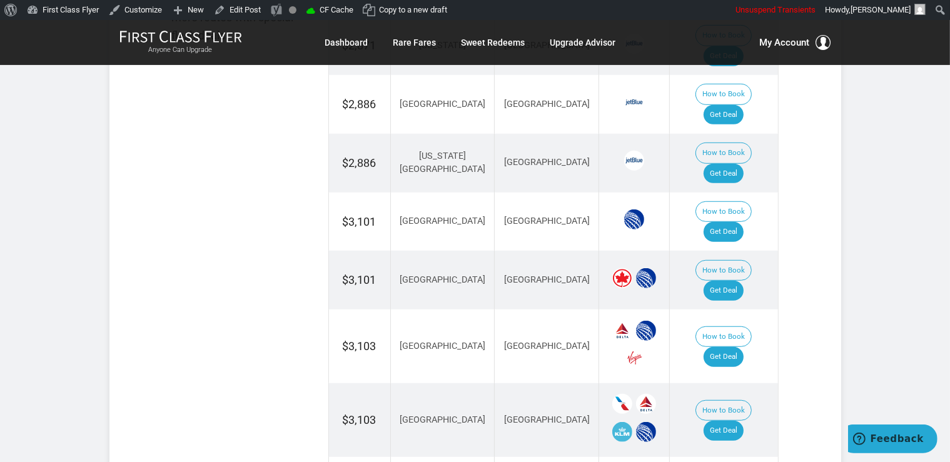
scroll to position [858, 0]
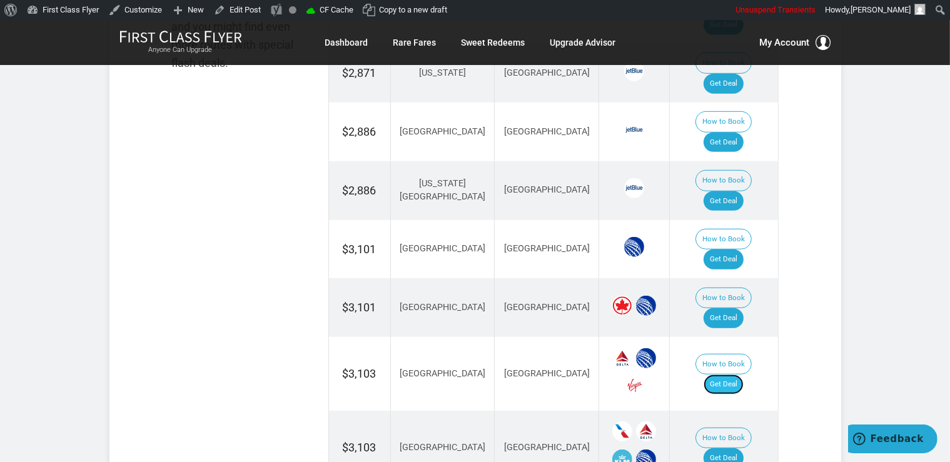
click at [735, 375] on link "Get Deal" at bounding box center [724, 385] width 40 height 20
click at [735, 411] on td "How to Book Get Deal" at bounding box center [724, 448] width 108 height 74
click at [735, 448] on link "Get Deal" at bounding box center [724, 458] width 40 height 20
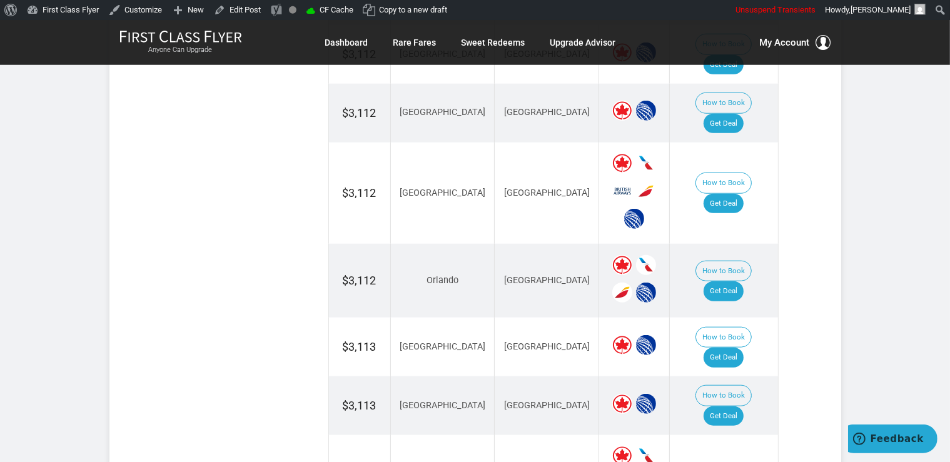
scroll to position [1321, 0]
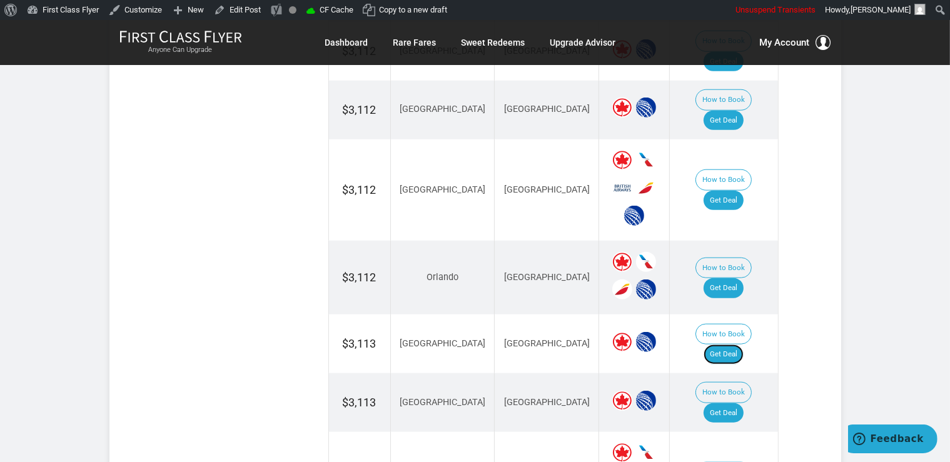
click at [737, 345] on link "Get Deal" at bounding box center [724, 355] width 40 height 20
click at [723, 403] on link "Get Deal" at bounding box center [724, 413] width 40 height 20
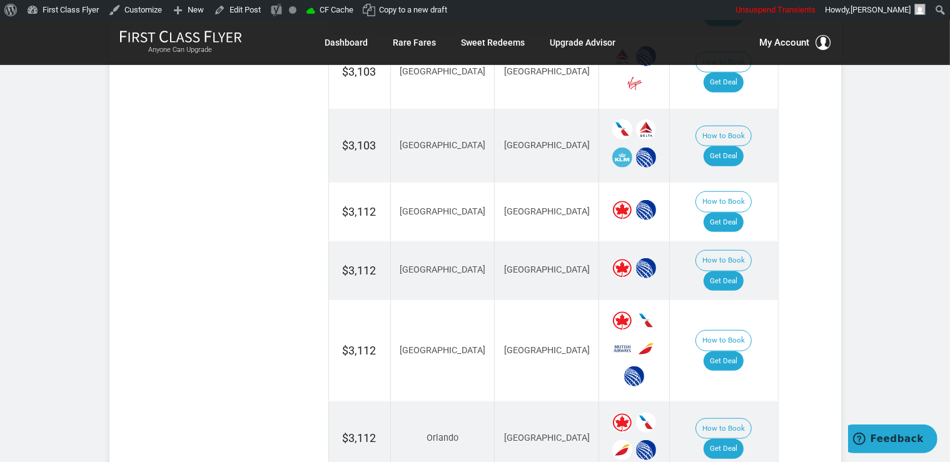
scroll to position [1123, 0]
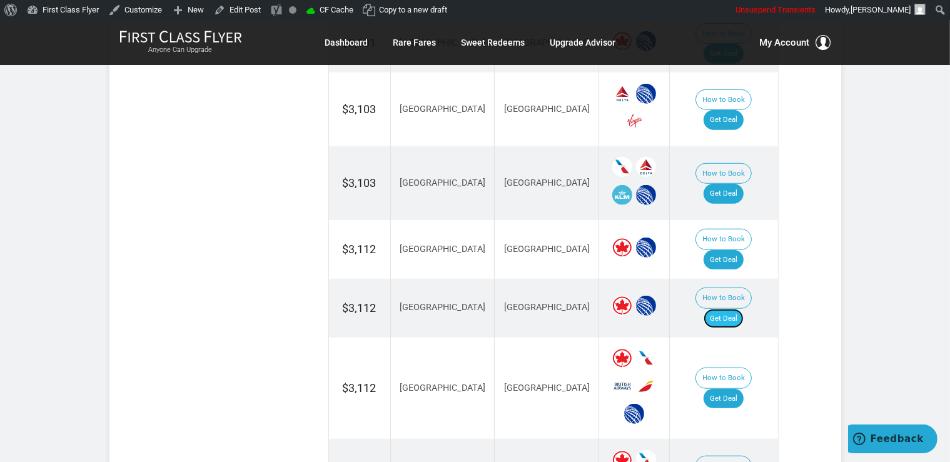
click at [741, 309] on link "Get Deal" at bounding box center [724, 319] width 40 height 20
click at [726, 389] on link "Get Deal" at bounding box center [724, 399] width 40 height 20
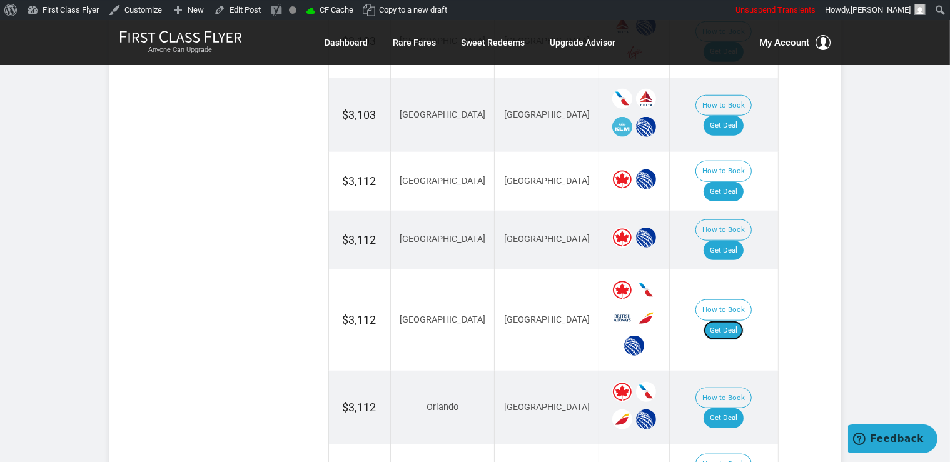
scroll to position [1255, 0]
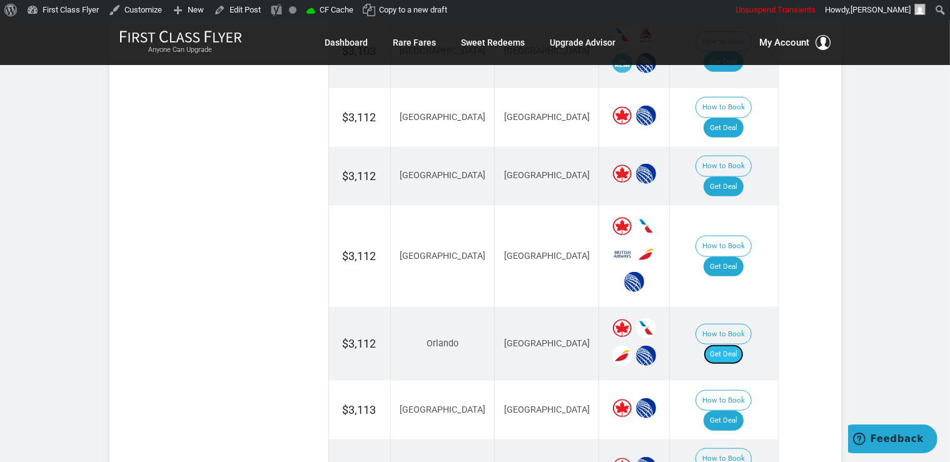
click at [732, 345] on link "Get Deal" at bounding box center [724, 355] width 40 height 20
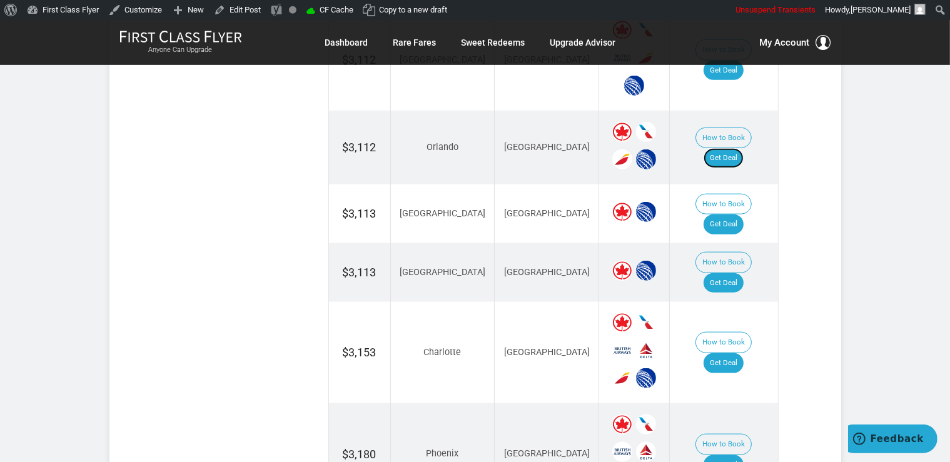
scroll to position [1453, 0]
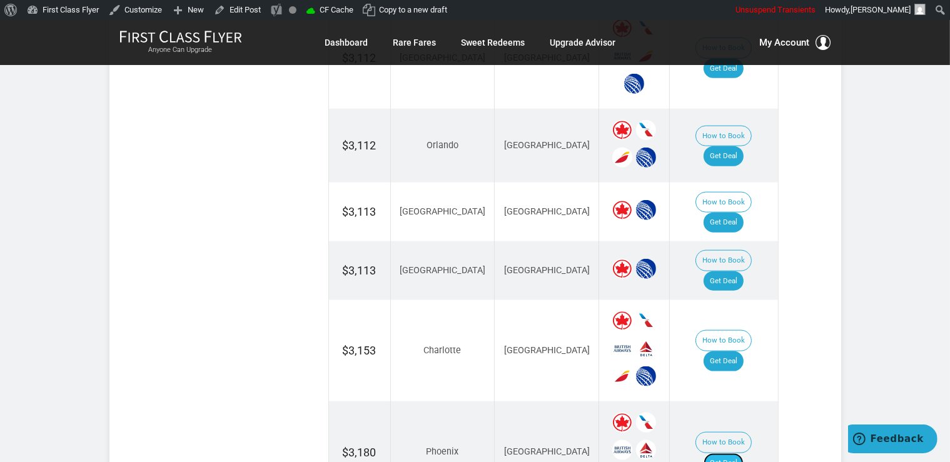
click at [744, 453] on link "Get Deal" at bounding box center [724, 463] width 40 height 20
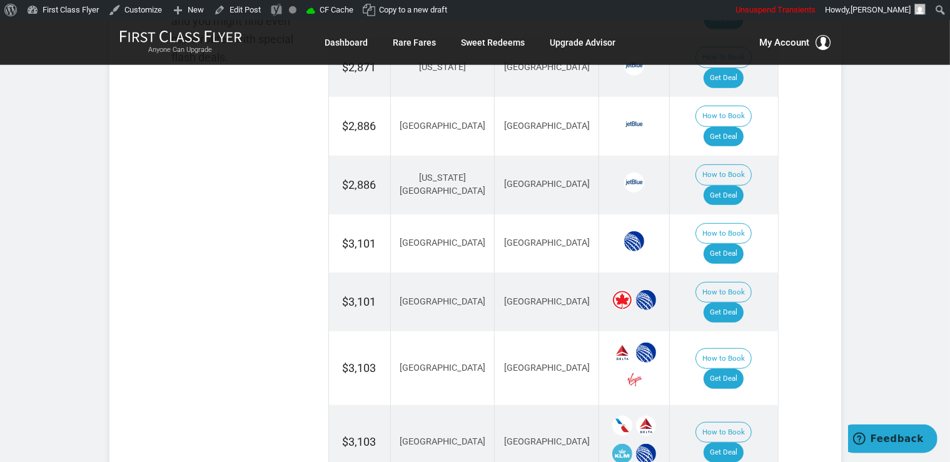
scroll to position [858, 0]
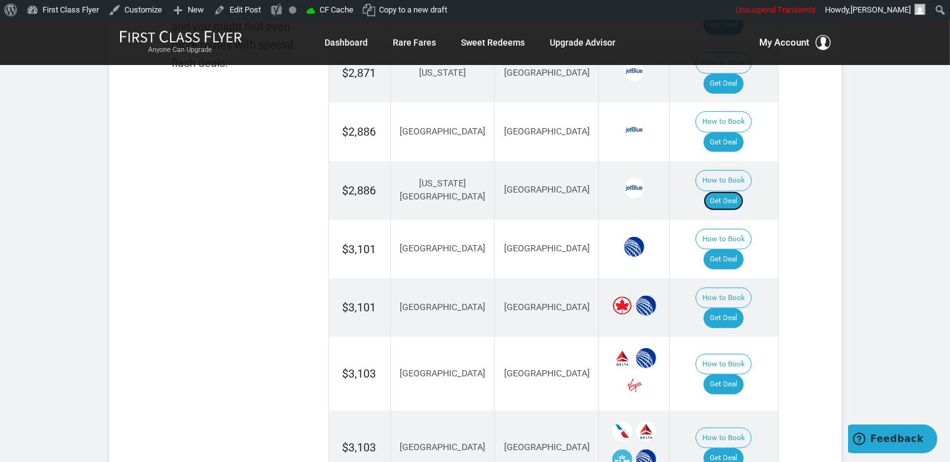
click at [731, 191] on link "Get Deal" at bounding box center [724, 201] width 40 height 20
click at [739, 191] on link "Get Deal" at bounding box center [724, 201] width 40 height 20
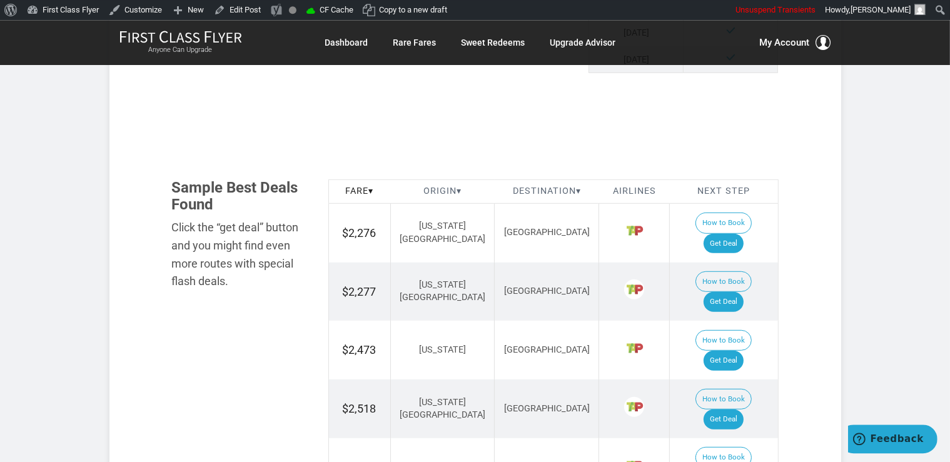
scroll to position [792, 0]
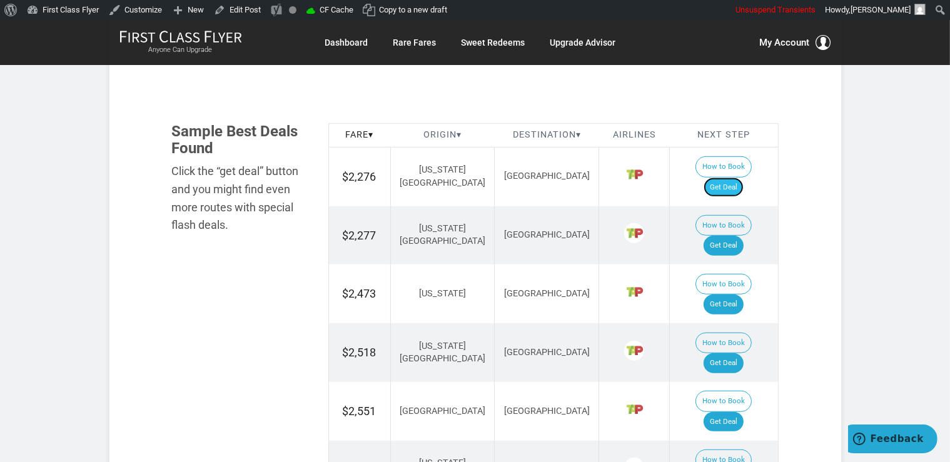
click at [737, 178] on link "Get Deal" at bounding box center [724, 188] width 40 height 20
click at [744, 236] on link "Get Deal" at bounding box center [724, 246] width 40 height 20
click at [744, 295] on link "Get Deal" at bounding box center [724, 305] width 40 height 20
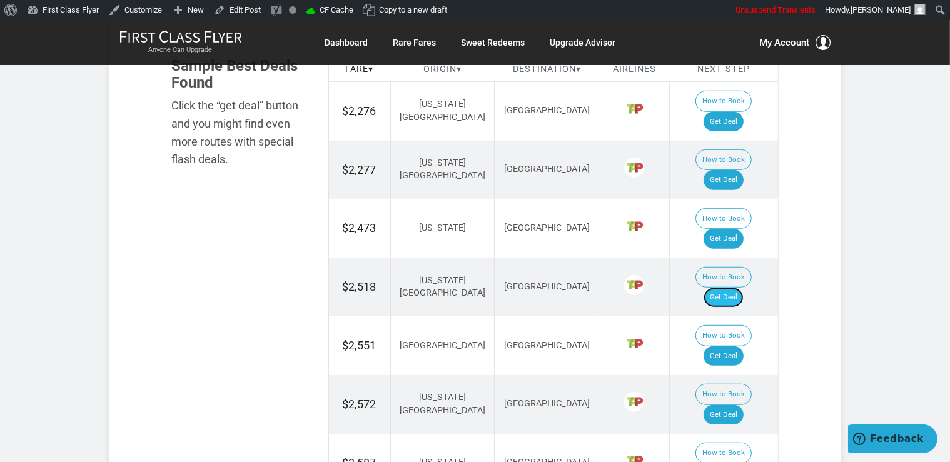
click at [729, 288] on link "Get Deal" at bounding box center [724, 298] width 40 height 20
click at [726, 347] on link "Get Deal" at bounding box center [724, 357] width 40 height 20
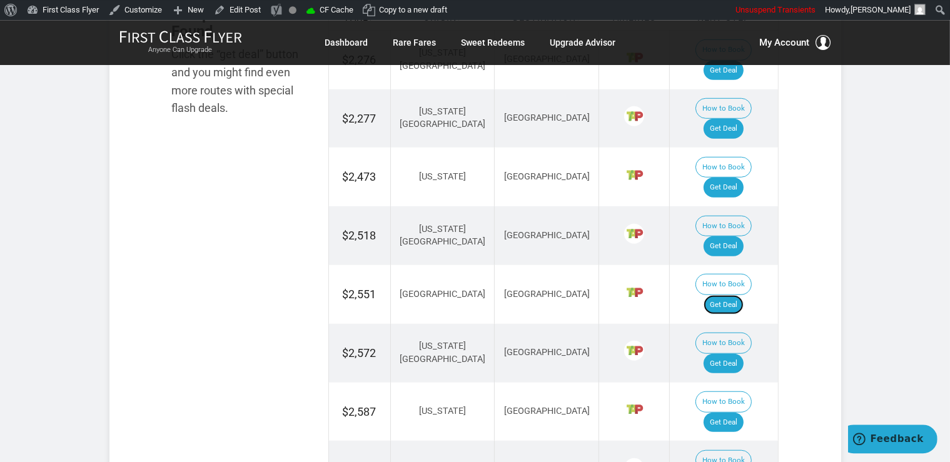
scroll to position [991, 0]
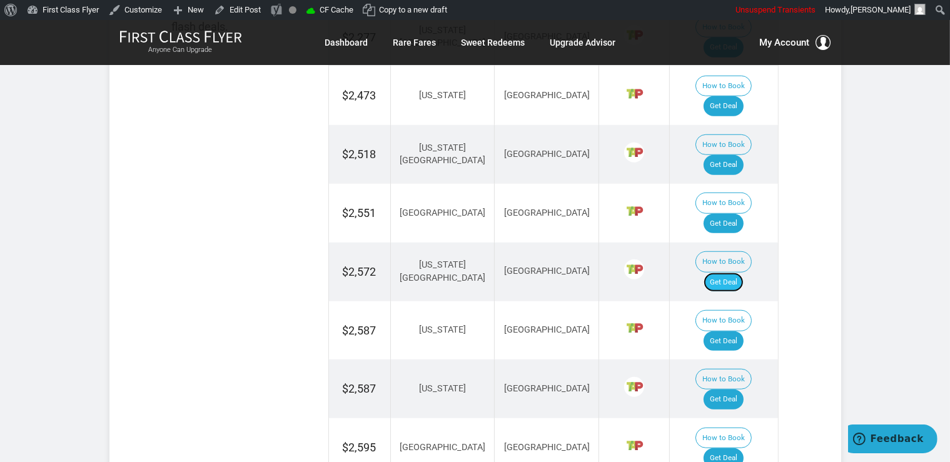
click at [727, 273] on link "Get Deal" at bounding box center [724, 283] width 40 height 20
click at [744, 331] on link "Get Deal" at bounding box center [724, 341] width 40 height 20
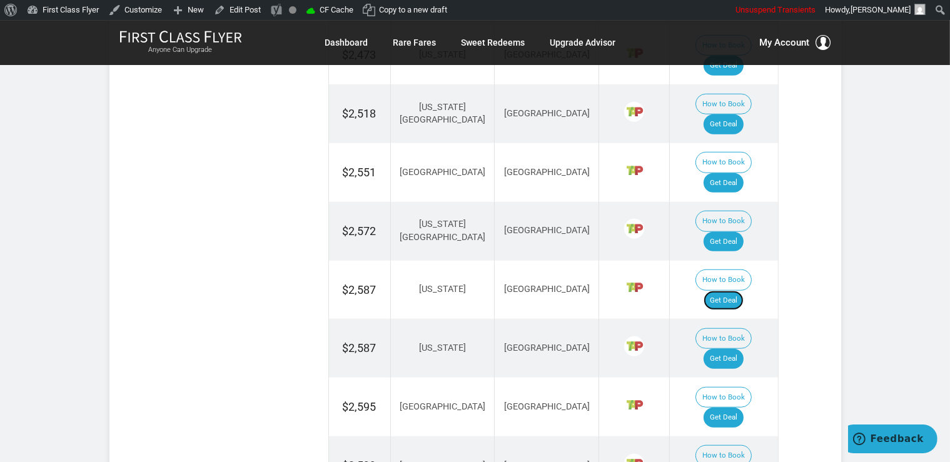
scroll to position [1056, 0]
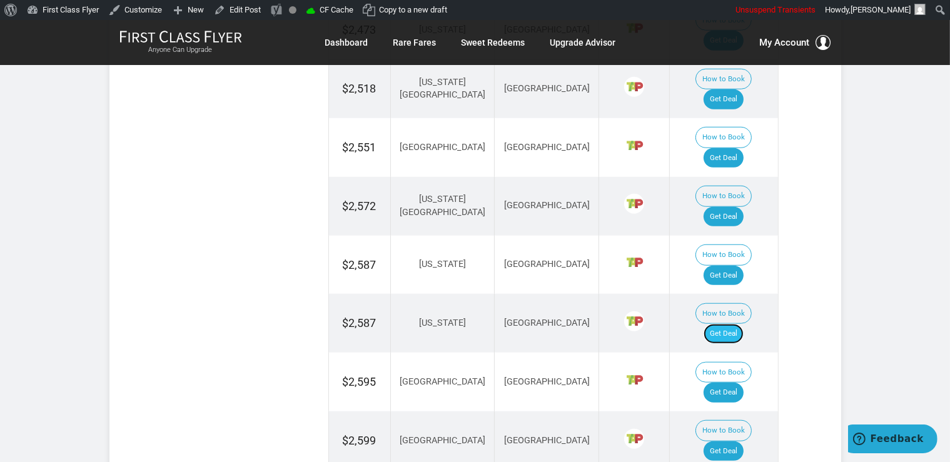
drag, startPoint x: 739, startPoint y: 187, endPoint x: 743, endPoint y: 199, distance: 12.7
click at [737, 324] on link "Get Deal" at bounding box center [724, 334] width 40 height 20
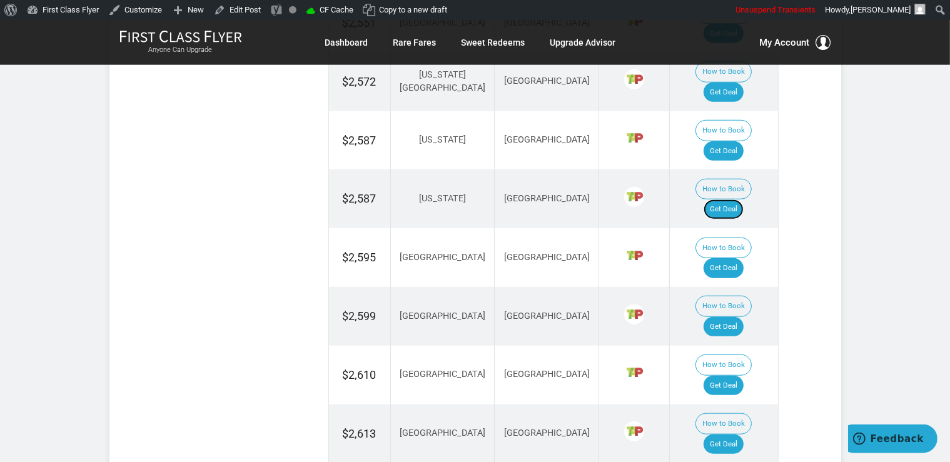
scroll to position [1188, 0]
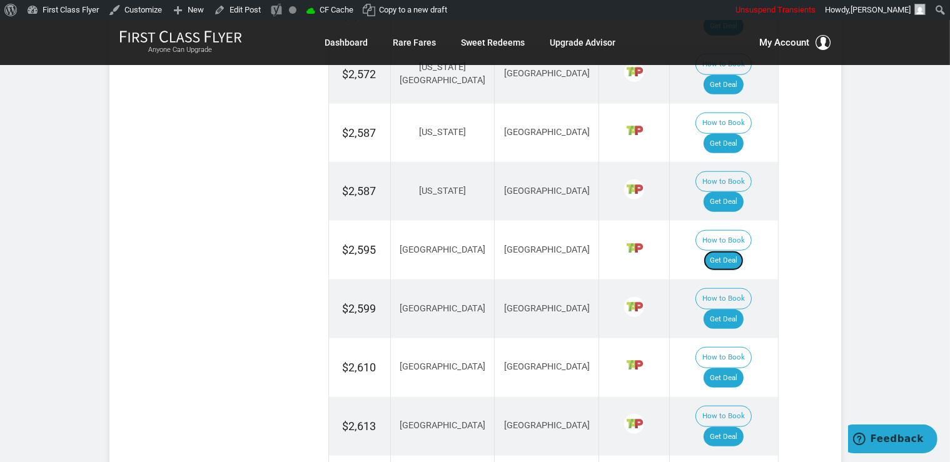
drag, startPoint x: 732, startPoint y: 109, endPoint x: 734, endPoint y: 126, distance: 17.6
click at [732, 251] on link "Get Deal" at bounding box center [724, 261] width 40 height 20
drag, startPoint x: 731, startPoint y: 149, endPoint x: 731, endPoint y: 156, distance: 6.9
click at [731, 310] on link "Get Deal" at bounding box center [724, 320] width 40 height 20
click at [738, 368] on link "Get Deal" at bounding box center [724, 378] width 40 height 20
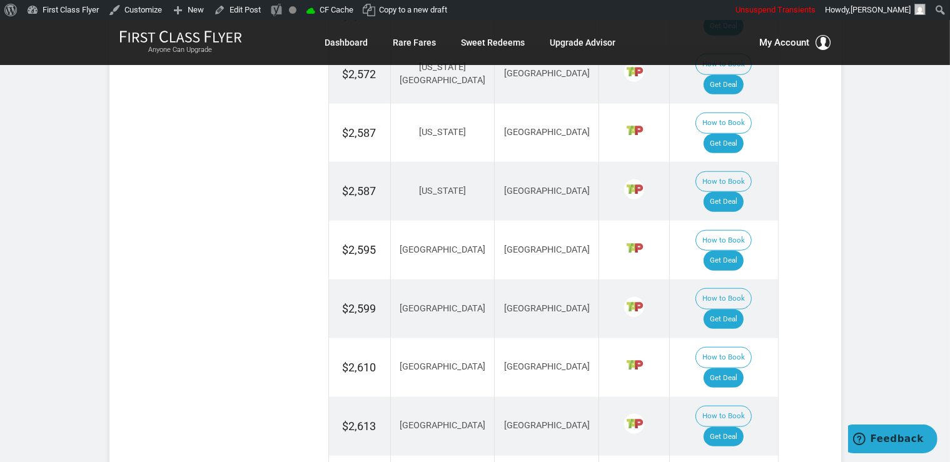
drag, startPoint x: 735, startPoint y: 245, endPoint x: 734, endPoint y: 253, distance: 8.8
click at [736, 427] on link "Get Deal" at bounding box center [724, 437] width 40 height 20
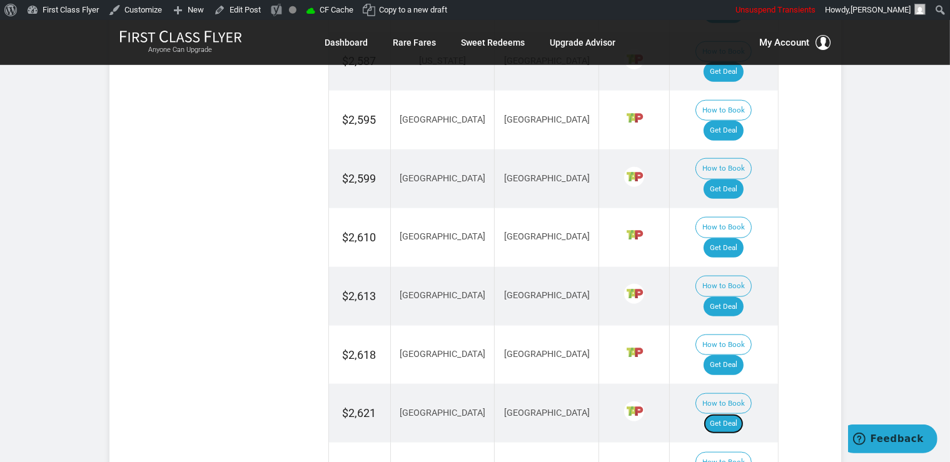
scroll to position [1321, 0]
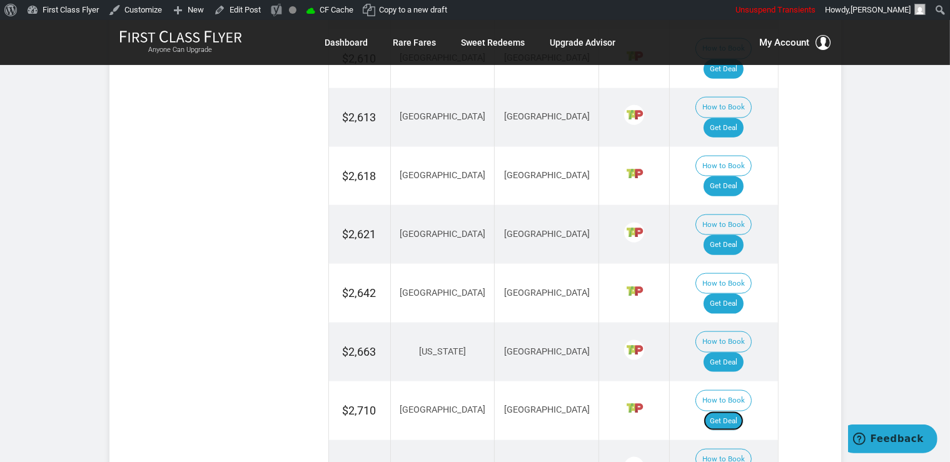
scroll to position [1519, 0]
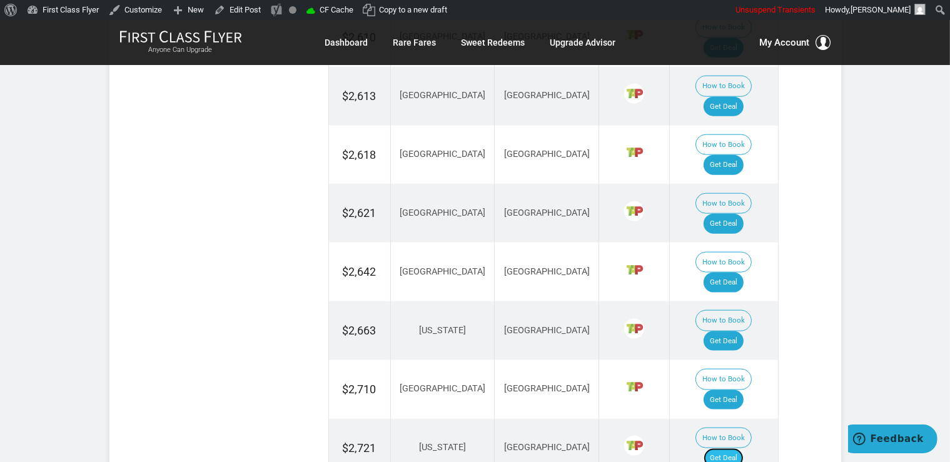
click at [729, 448] on link "Get Deal" at bounding box center [724, 458] width 40 height 20
click at [740, 448] on link "Get Deal" at bounding box center [724, 458] width 40 height 20
drag, startPoint x: 749, startPoint y: 229, endPoint x: 751, endPoint y: 241, distance: 12.0
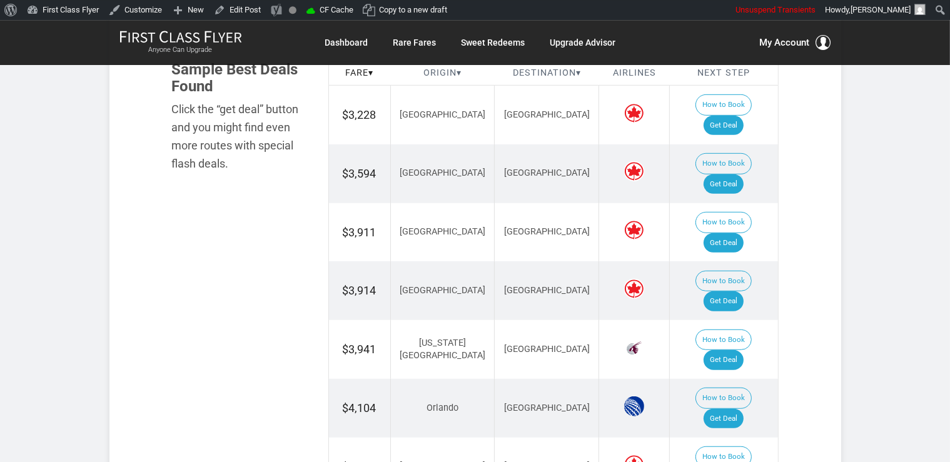
scroll to position [792, 0]
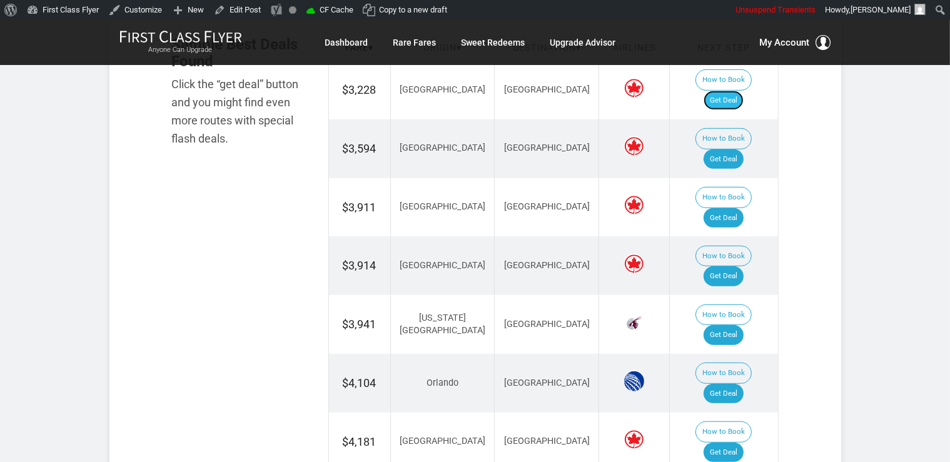
click at [741, 91] on link "Get Deal" at bounding box center [724, 101] width 40 height 20
drag, startPoint x: 739, startPoint y: 131, endPoint x: 744, endPoint y: 143, distance: 12.9
click at [739, 149] on link "Get Deal" at bounding box center [724, 159] width 40 height 20
click at [744, 325] on link "Get Deal" at bounding box center [724, 335] width 40 height 20
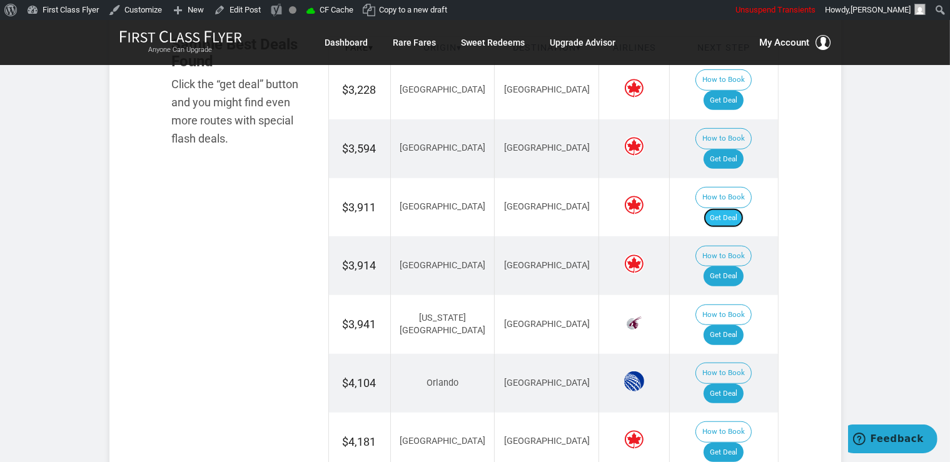
click at [732, 208] on link "Get Deal" at bounding box center [724, 218] width 40 height 20
drag, startPoint x: 742, startPoint y: 168, endPoint x: 746, endPoint y: 205, distance: 37.8
click at [742, 208] on link "Get Deal" at bounding box center [724, 218] width 40 height 20
click at [740, 384] on link "Get Deal" at bounding box center [724, 394] width 40 height 20
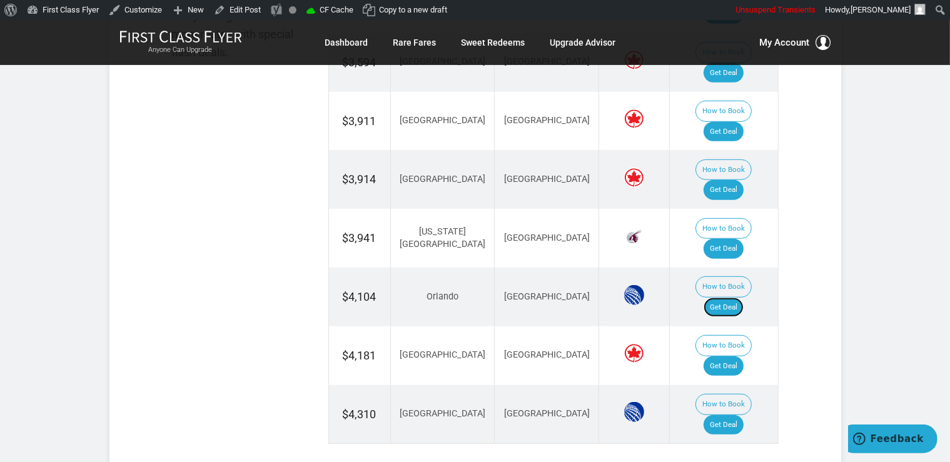
scroll to position [924, 0]
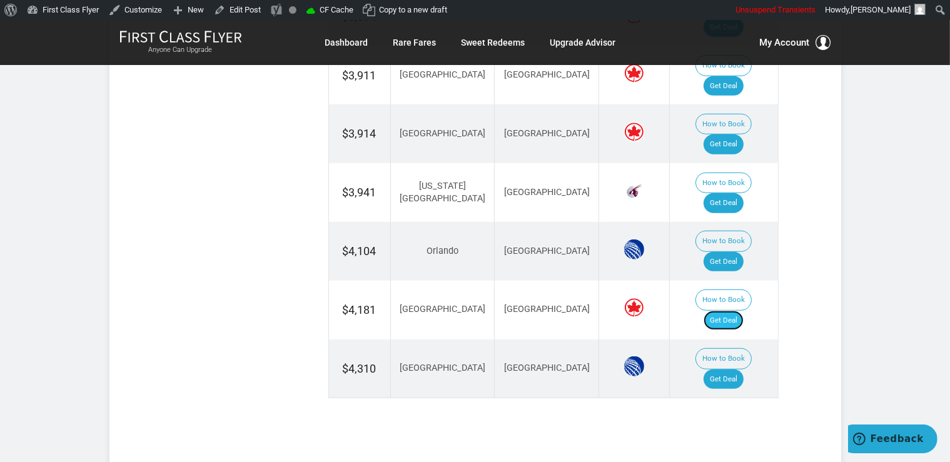
click at [742, 311] on link "Get Deal" at bounding box center [724, 321] width 40 height 20
click at [739, 370] on link "Get Deal" at bounding box center [724, 380] width 40 height 20
click at [734, 370] on link "Get Deal" at bounding box center [724, 380] width 40 height 20
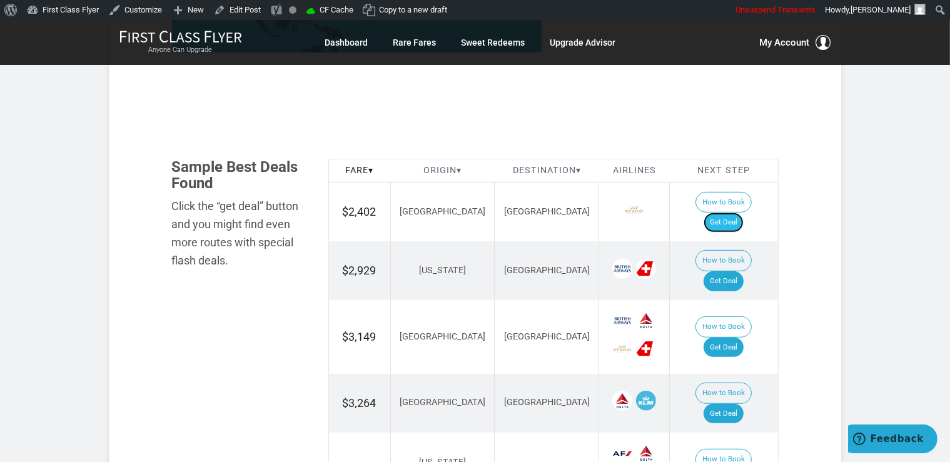
drag, startPoint x: 744, startPoint y: 210, endPoint x: 744, endPoint y: 219, distance: 8.8
click at [744, 213] on link "Get Deal" at bounding box center [724, 223] width 40 height 20
click at [744, 271] on link "Get Deal" at bounding box center [724, 281] width 40 height 20
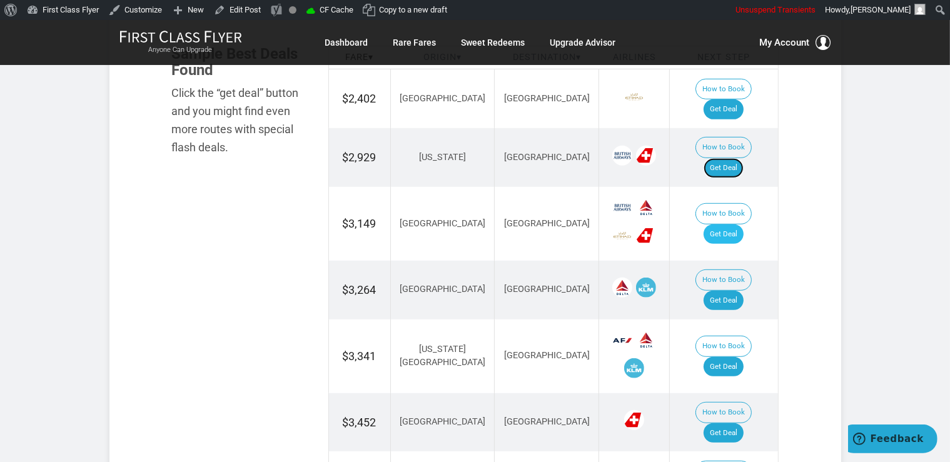
scroll to position [792, 0]
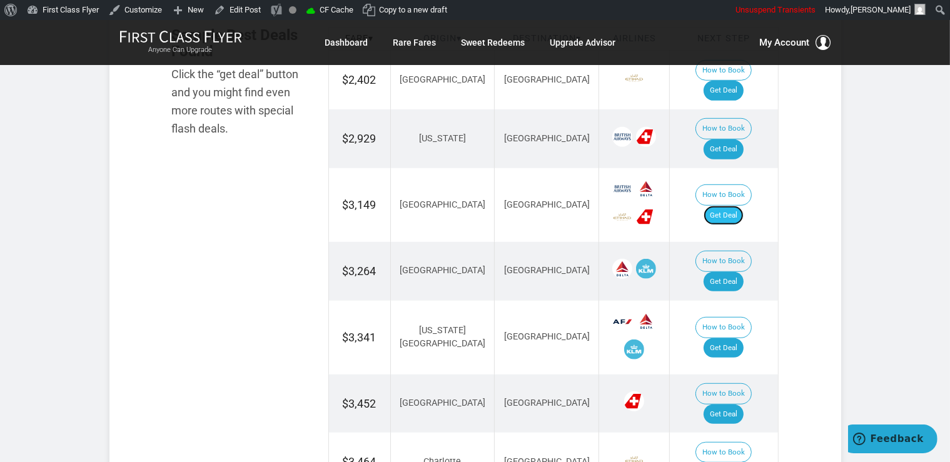
click at [740, 206] on link "Get Deal" at bounding box center [724, 216] width 40 height 20
click at [724, 272] on link "Get Deal" at bounding box center [724, 282] width 40 height 20
click at [733, 338] on link "Get Deal" at bounding box center [724, 348] width 40 height 20
click at [716, 405] on link "Get Deal" at bounding box center [724, 415] width 40 height 20
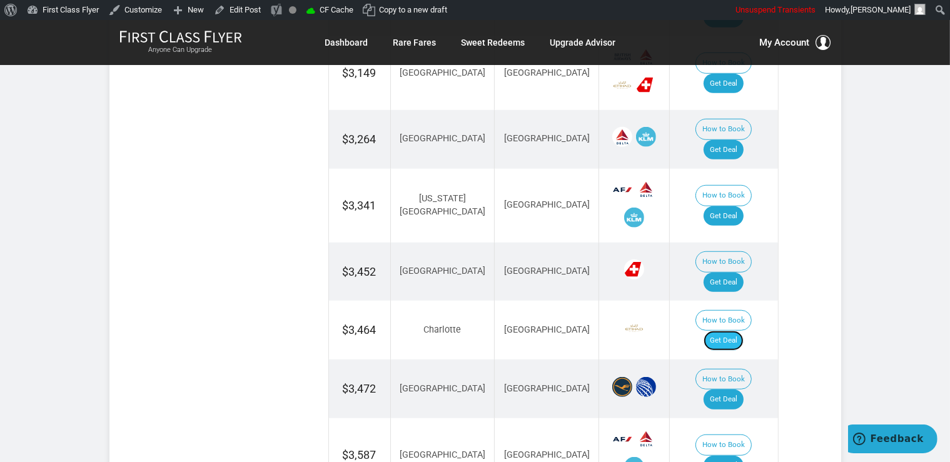
click at [738, 331] on link "Get Deal" at bounding box center [724, 341] width 40 height 20
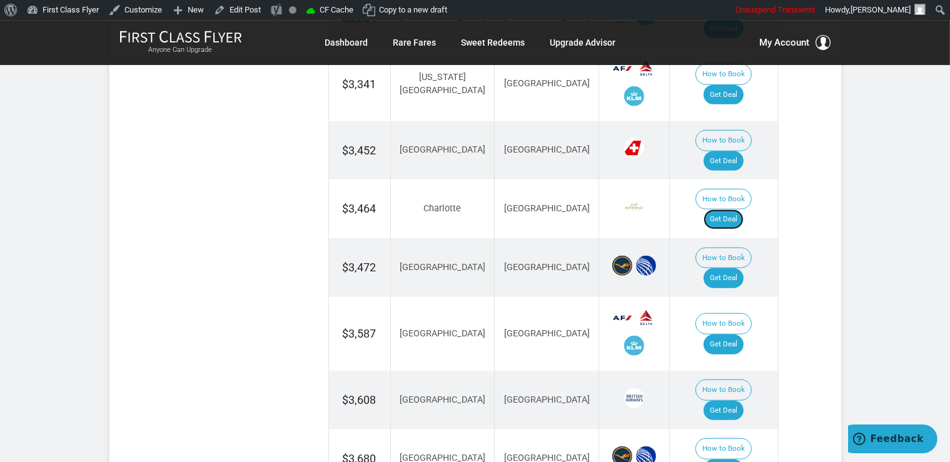
scroll to position [1056, 0]
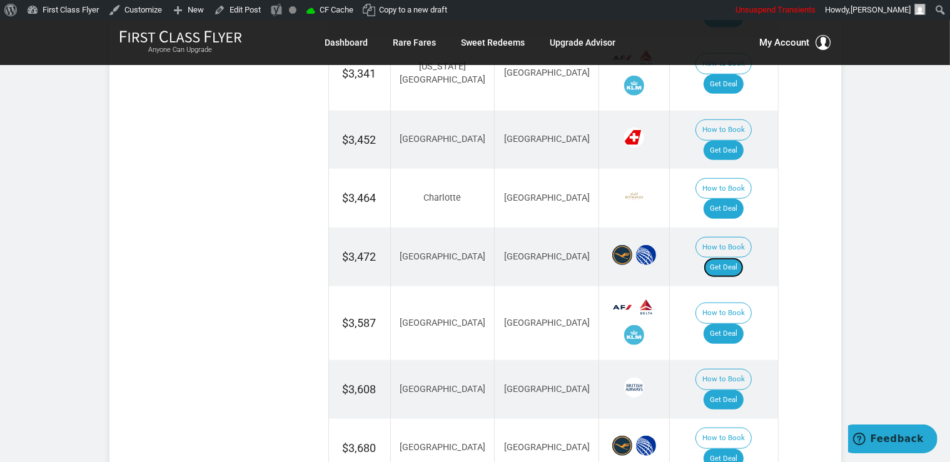
click at [734, 258] on link "Get Deal" at bounding box center [724, 268] width 40 height 20
click at [735, 390] on link "Get Deal" at bounding box center [724, 400] width 40 height 20
click at [742, 324] on link "Get Deal" at bounding box center [724, 334] width 40 height 20
click at [741, 449] on link "Get Deal" at bounding box center [724, 459] width 40 height 20
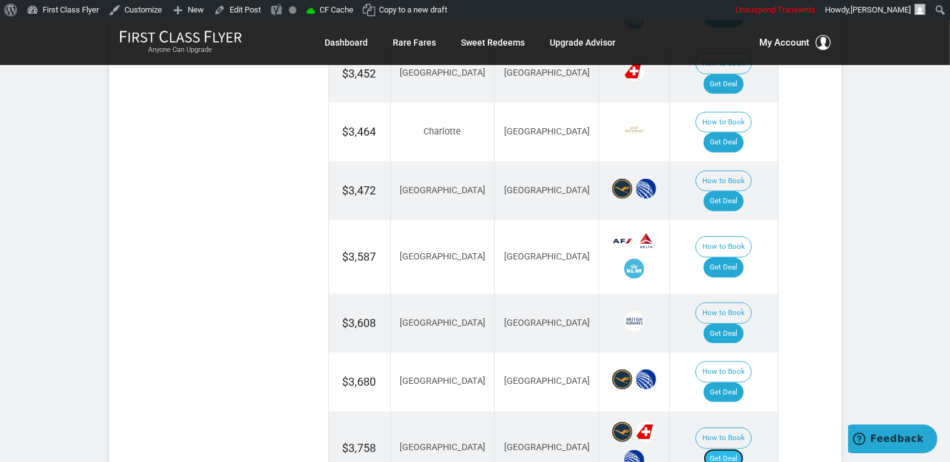
click at [739, 449] on link "Get Deal" at bounding box center [724, 459] width 40 height 20
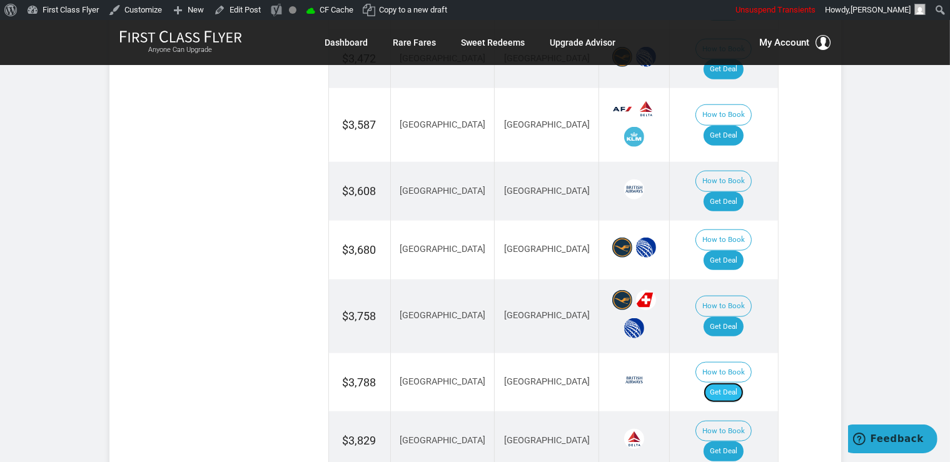
click at [739, 383] on link "Get Deal" at bounding box center [724, 393] width 40 height 20
click at [739, 442] on link "Get Deal" at bounding box center [724, 452] width 40 height 20
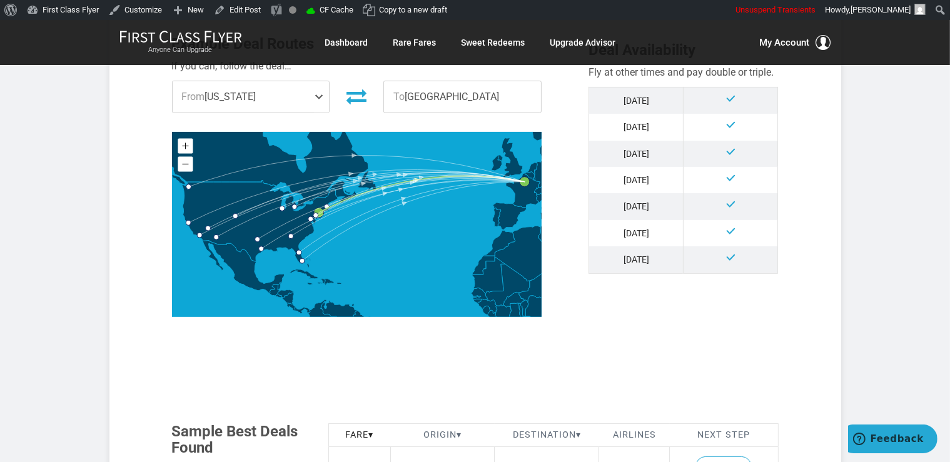
scroll to position [660, 0]
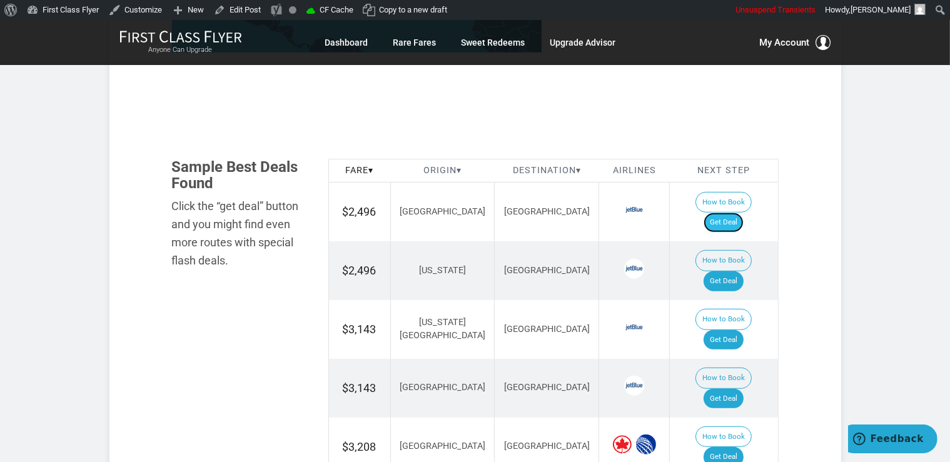
click at [743, 213] on link "Get Deal" at bounding box center [724, 223] width 40 height 20
click at [721, 271] on link "Get Deal" at bounding box center [724, 281] width 40 height 20
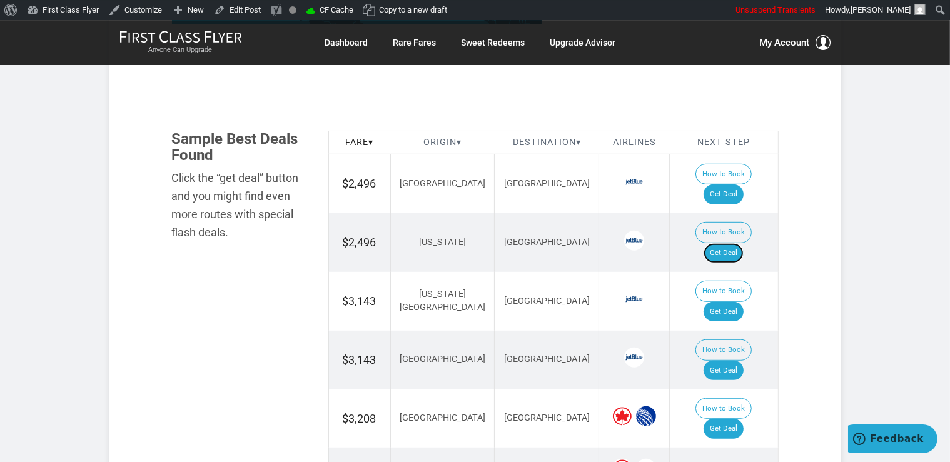
scroll to position [726, 0]
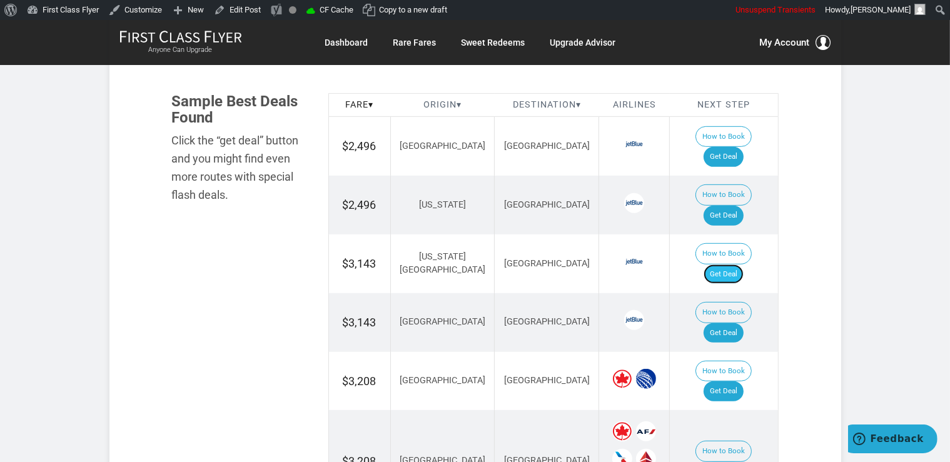
click at [744, 265] on link "Get Deal" at bounding box center [724, 275] width 40 height 20
drag, startPoint x: 723, startPoint y: 268, endPoint x: 730, endPoint y: 274, distance: 8.9
click at [724, 323] on link "Get Deal" at bounding box center [724, 333] width 40 height 20
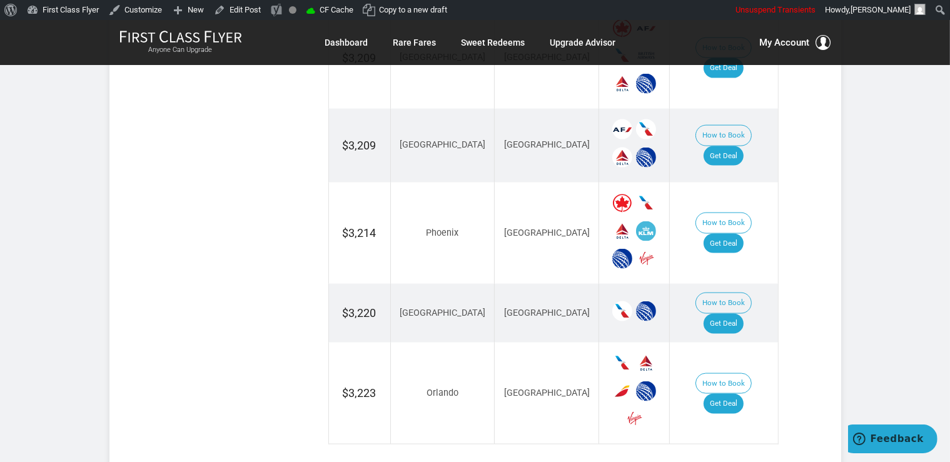
scroll to position [1849, 0]
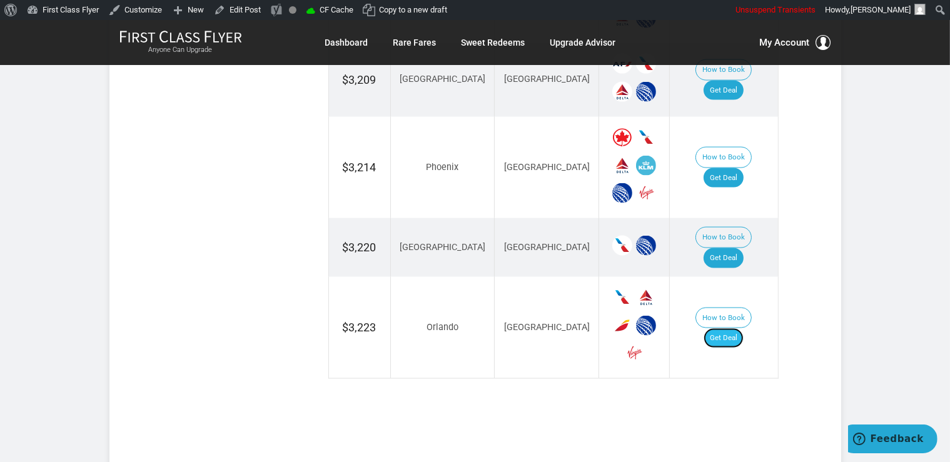
click at [735, 328] on link "Get Deal" at bounding box center [724, 338] width 40 height 20
click at [737, 328] on link "Get Deal" at bounding box center [724, 338] width 40 height 20
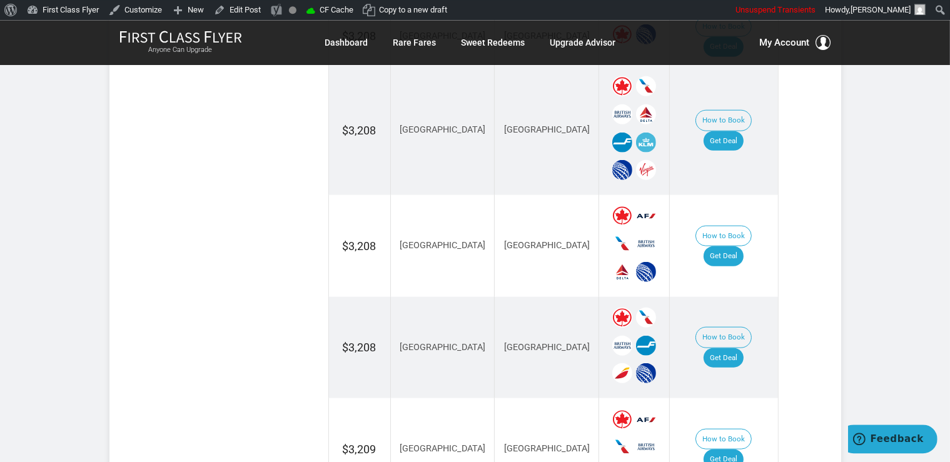
scroll to position [1387, 0]
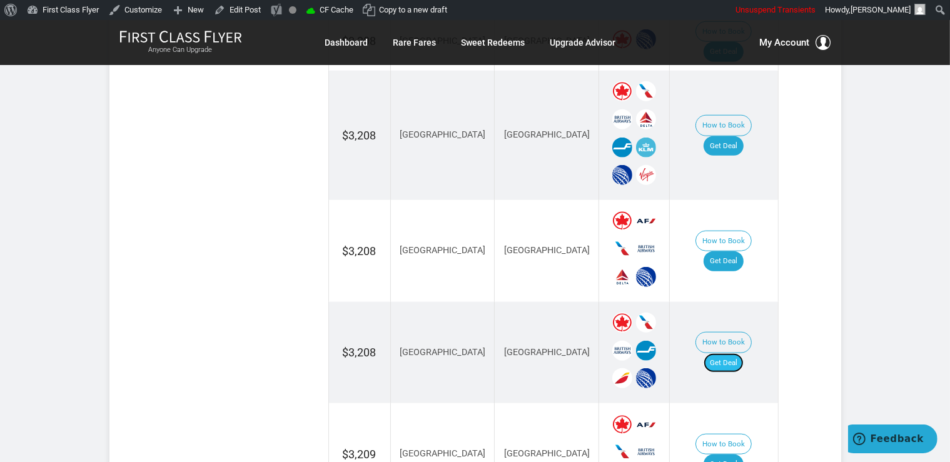
click at [728, 353] on link "Get Deal" at bounding box center [724, 363] width 40 height 20
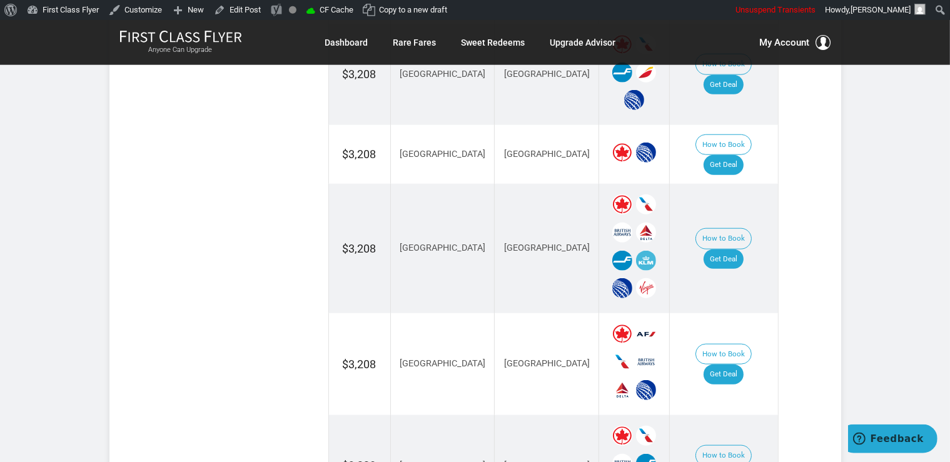
scroll to position [1188, 0]
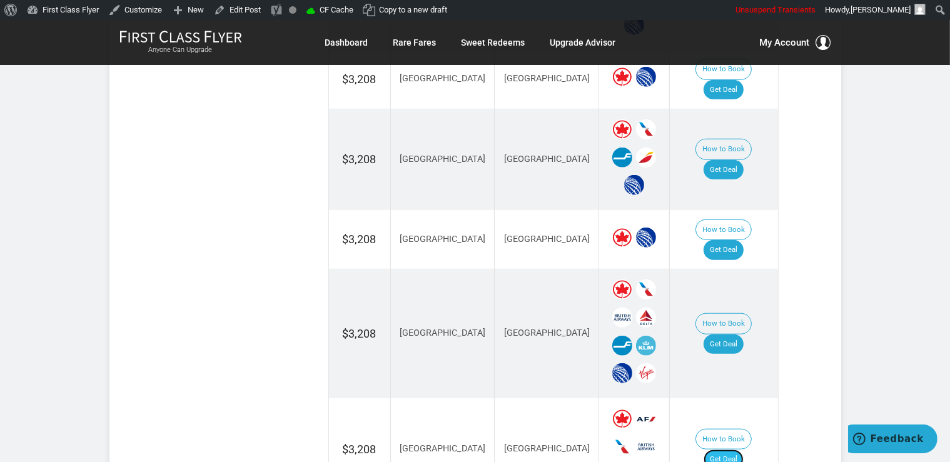
click at [726, 450] on link "Get Deal" at bounding box center [724, 460] width 40 height 20
click at [736, 335] on link "Get Deal" at bounding box center [724, 345] width 40 height 20
click at [737, 240] on link "Get Deal" at bounding box center [724, 250] width 40 height 20
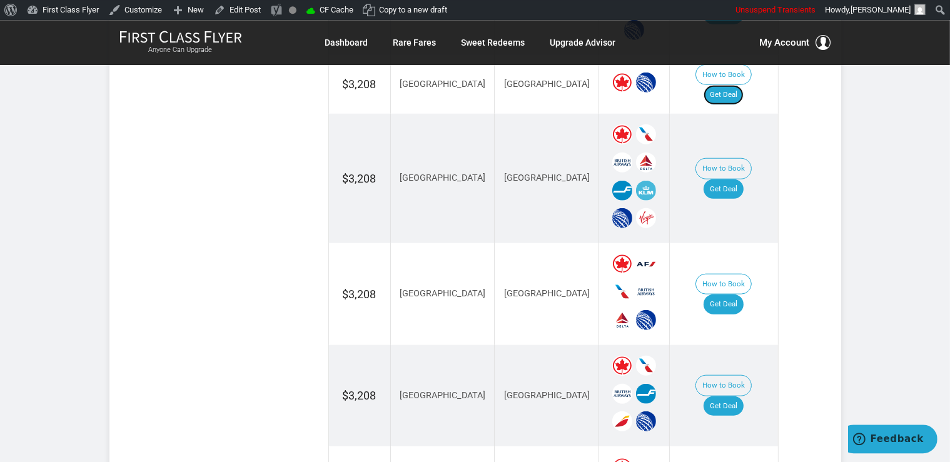
scroll to position [924, 0]
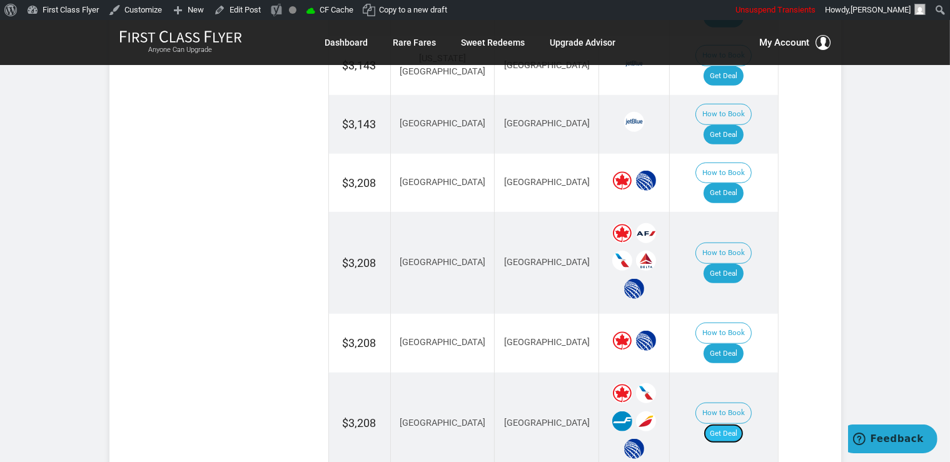
click at [744, 424] on link "Get Deal" at bounding box center [724, 434] width 40 height 20
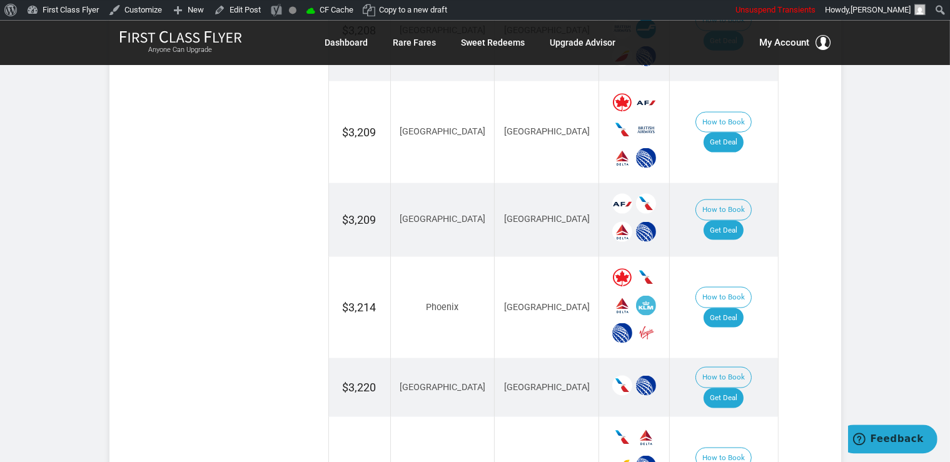
scroll to position [1783, 0]
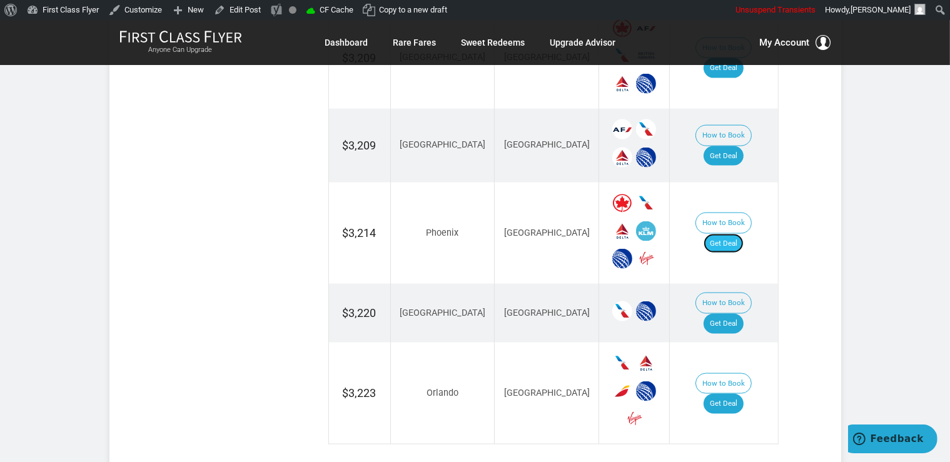
click at [738, 234] on link "Get Deal" at bounding box center [724, 244] width 40 height 20
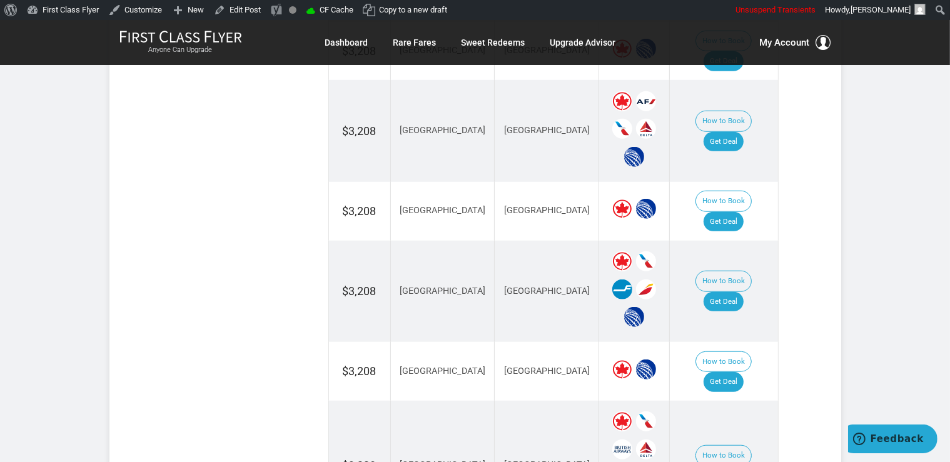
scroll to position [924, 0]
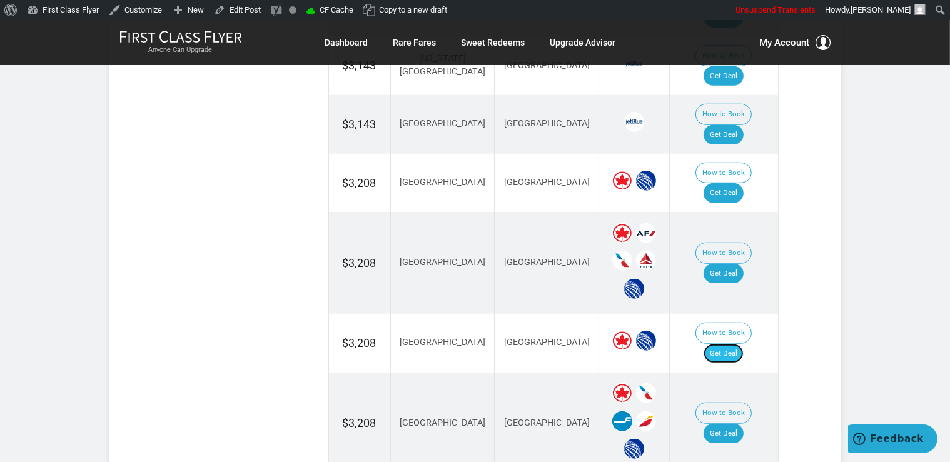
click at [743, 344] on link "Get Deal" at bounding box center [724, 354] width 40 height 20
click at [736, 264] on link "Get Deal" at bounding box center [724, 274] width 40 height 20
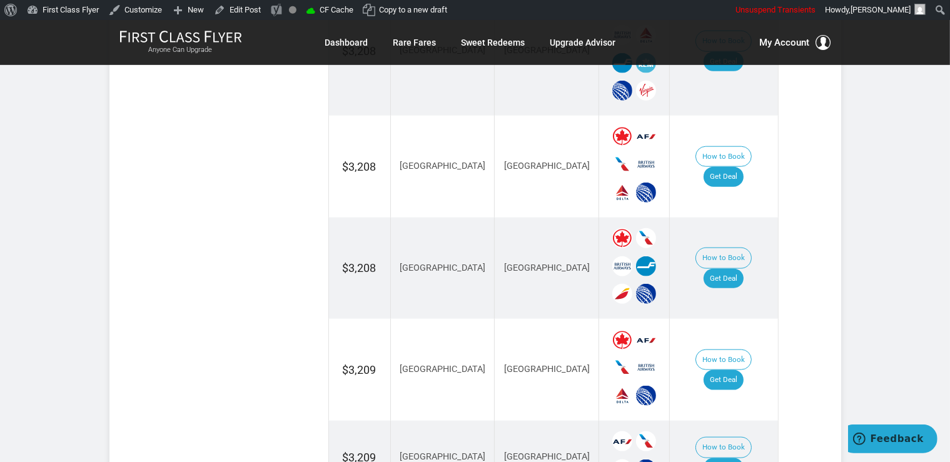
scroll to position [1651, 0]
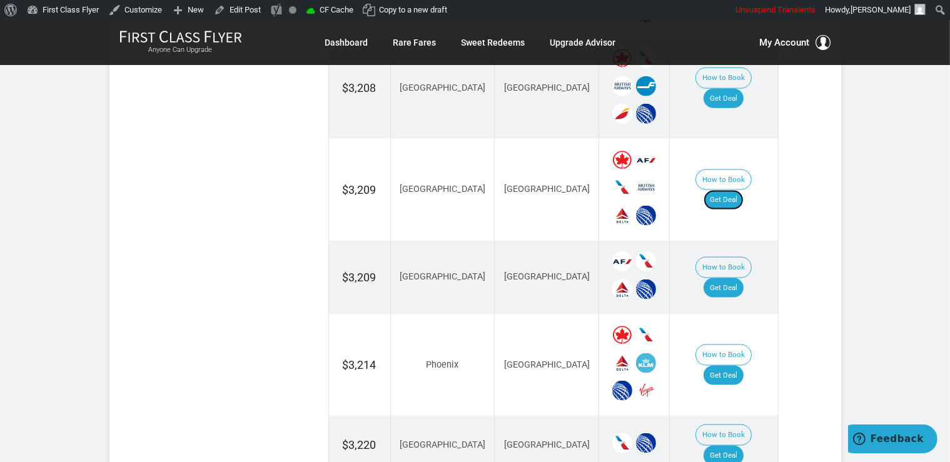
click at [722, 190] on link "Get Deal" at bounding box center [724, 200] width 40 height 20
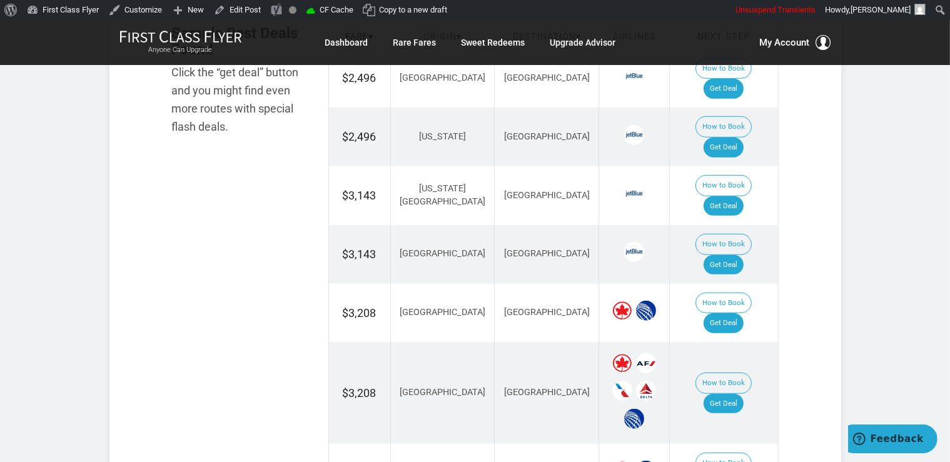
scroll to position [792, 0]
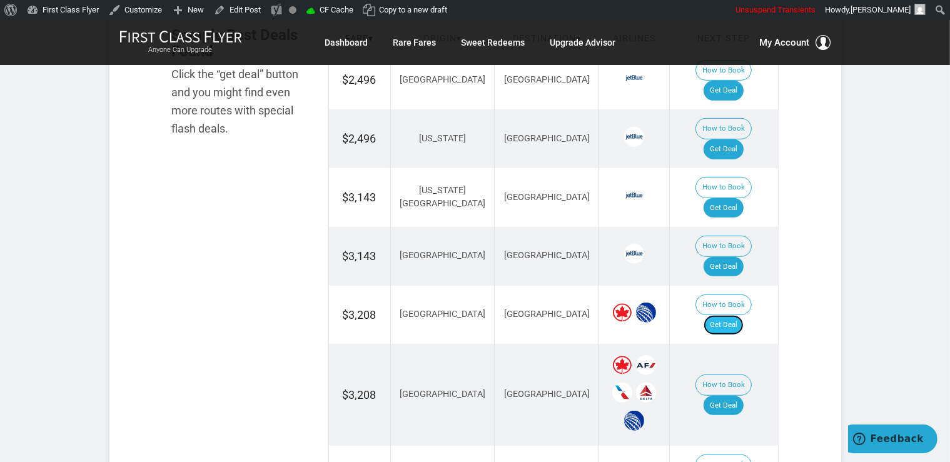
click at [744, 315] on link "Get Deal" at bounding box center [724, 325] width 40 height 20
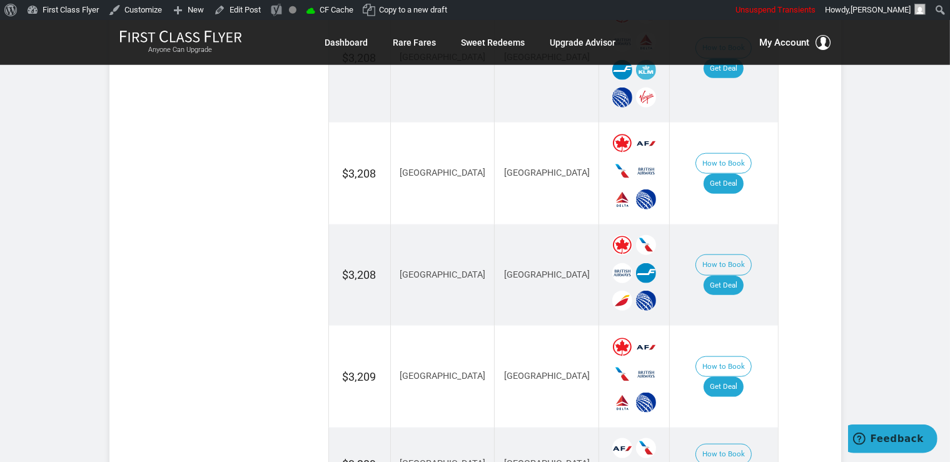
scroll to position [1519, 0]
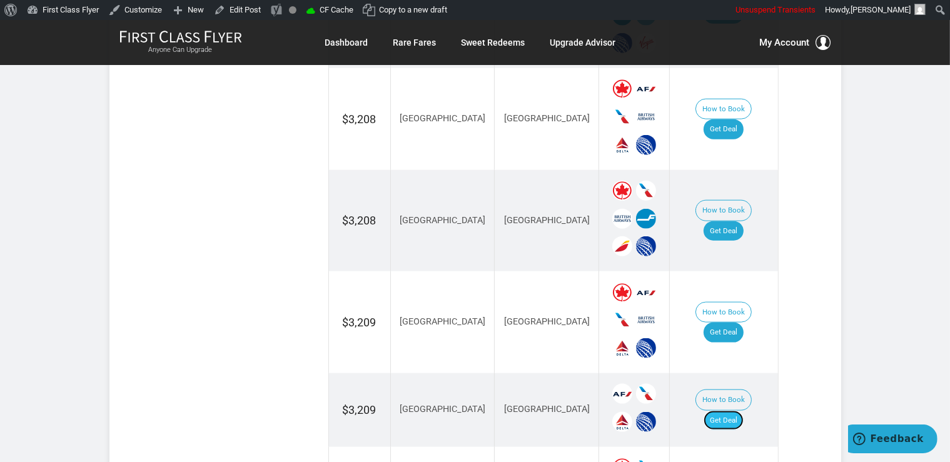
click at [734, 411] on link "Get Deal" at bounding box center [724, 421] width 40 height 20
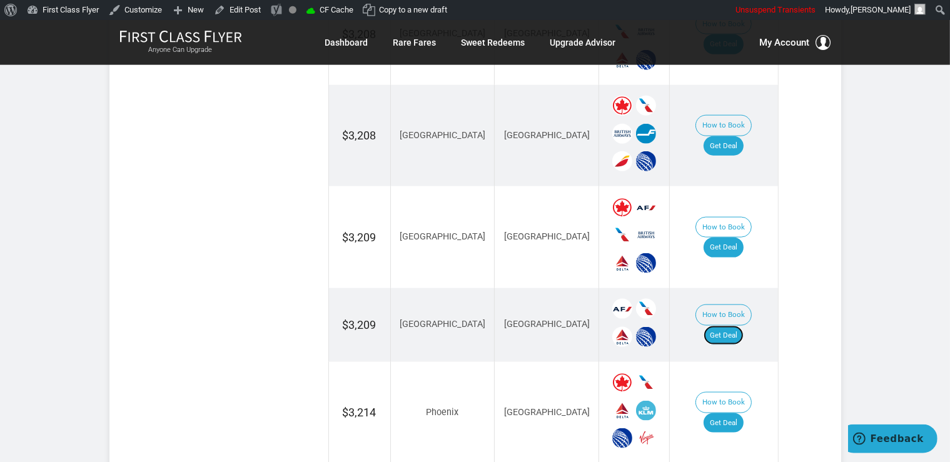
scroll to position [1717, 0]
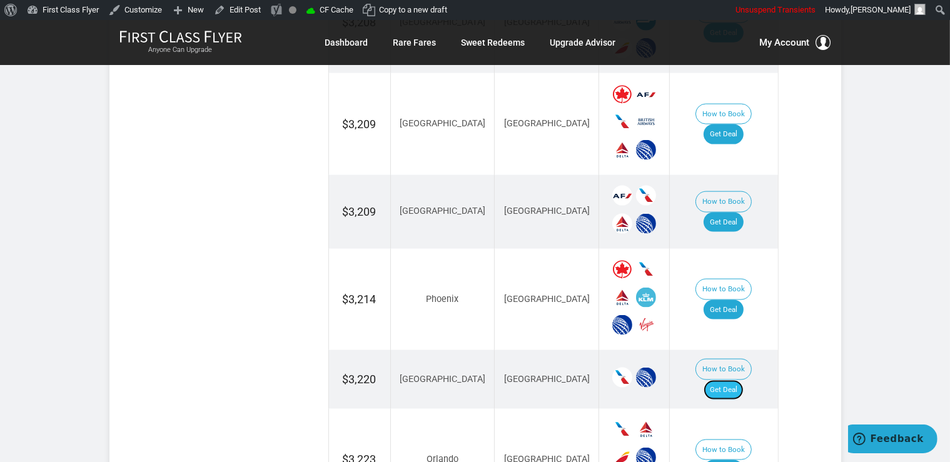
click at [744, 380] on link "Get Deal" at bounding box center [724, 390] width 40 height 20
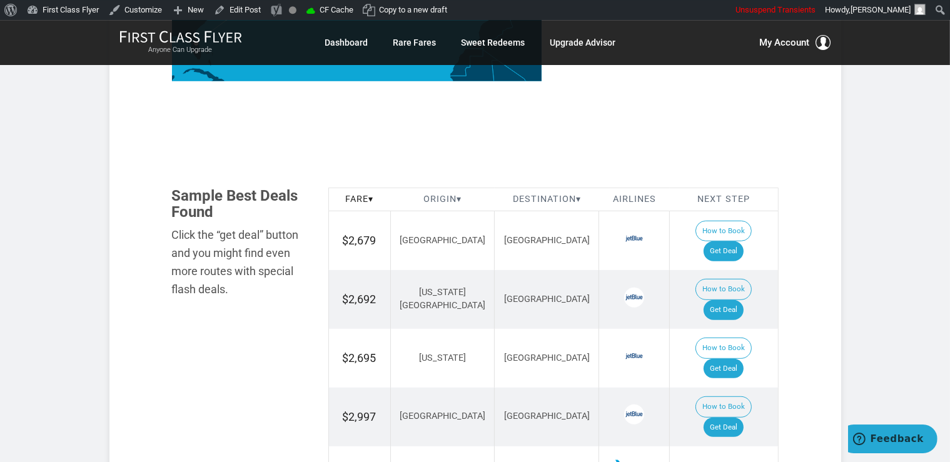
scroll to position [660, 0]
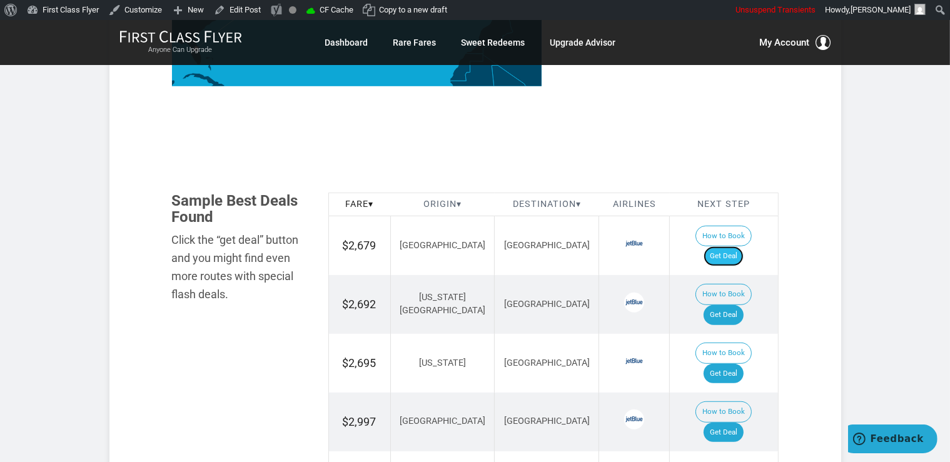
click at [729, 246] on link "Get Deal" at bounding box center [724, 256] width 40 height 20
click at [742, 305] on link "Get Deal" at bounding box center [724, 315] width 40 height 20
click at [735, 364] on link "Get Deal" at bounding box center [724, 374] width 40 height 20
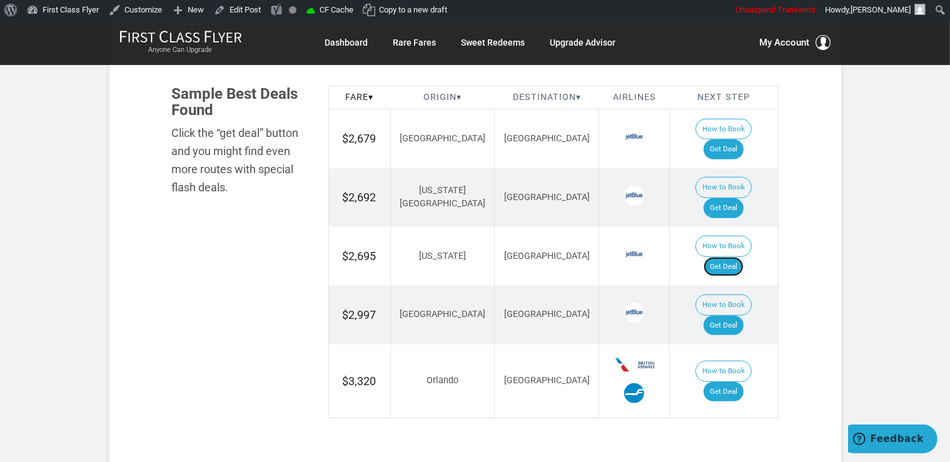
scroll to position [792, 0]
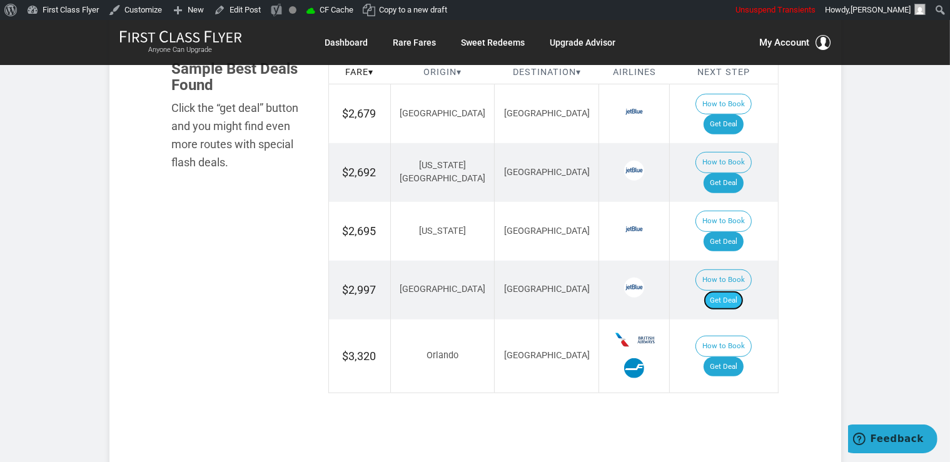
click at [735, 291] on link "Get Deal" at bounding box center [724, 301] width 40 height 20
click at [732, 357] on link "Get Deal" at bounding box center [724, 367] width 40 height 20
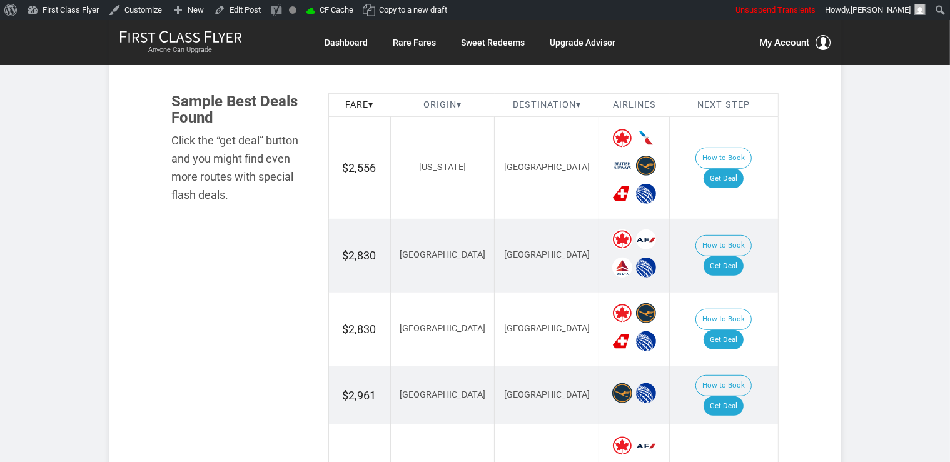
scroll to position [727, 0]
click at [742, 170] on link "Get Deal" at bounding box center [724, 178] width 40 height 20
click at [744, 256] on link "Get Deal" at bounding box center [724, 266] width 40 height 20
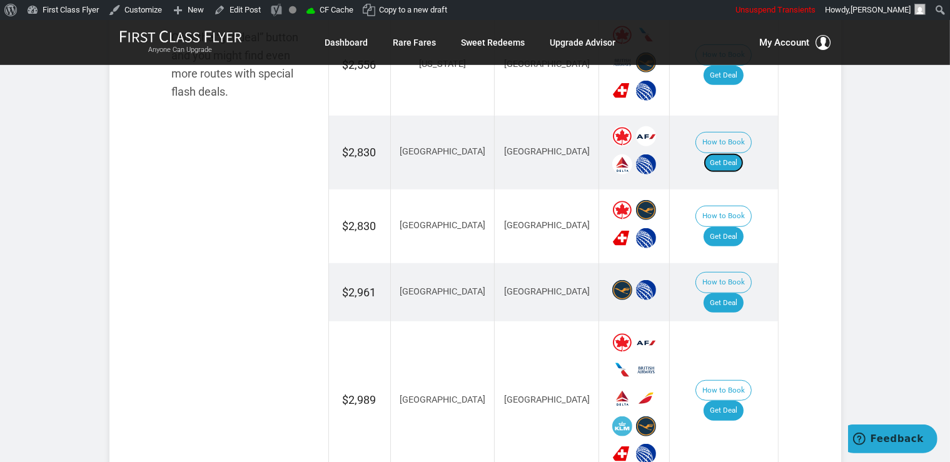
scroll to position [858, 0]
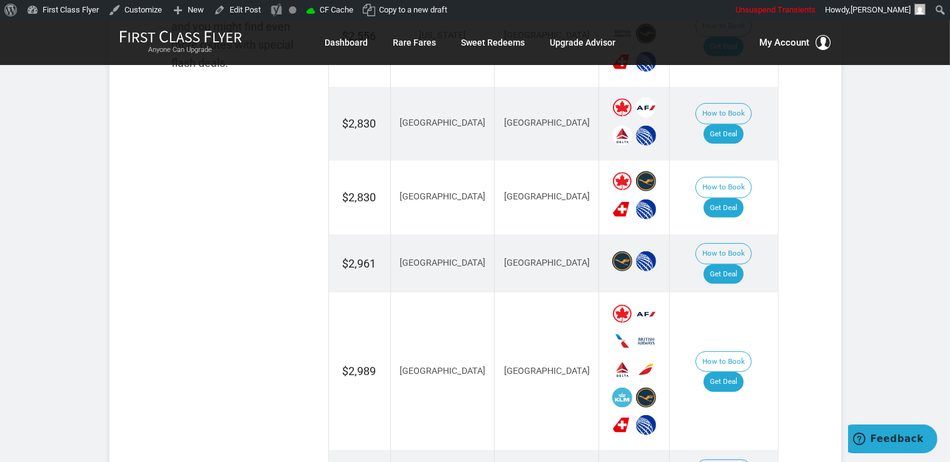
click at [744, 203] on td "How to Book Get Deal" at bounding box center [724, 198] width 108 height 74
click at [727, 198] on link "Get Deal" at bounding box center [724, 208] width 40 height 20
click at [716, 265] on link "Get Deal" at bounding box center [724, 275] width 40 height 20
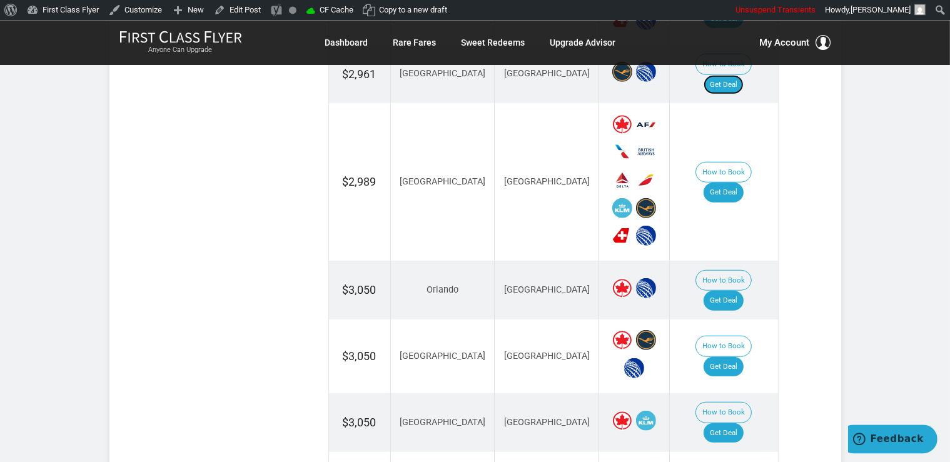
scroll to position [1056, 0]
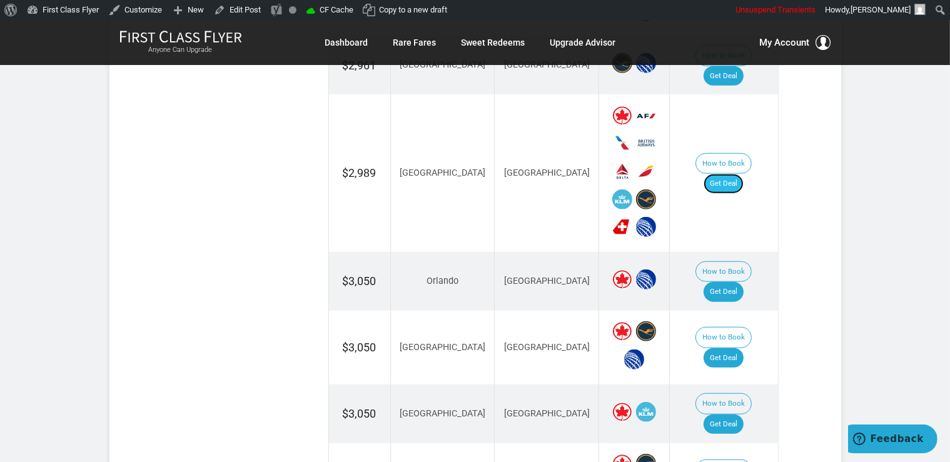
click at [729, 174] on link "Get Deal" at bounding box center [724, 184] width 40 height 20
click at [731, 282] on link "Get Deal" at bounding box center [724, 292] width 40 height 20
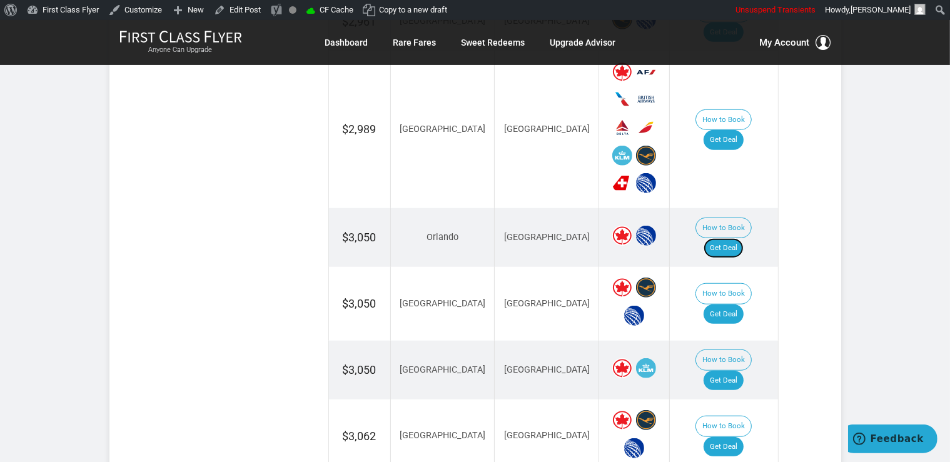
scroll to position [1188, 0]
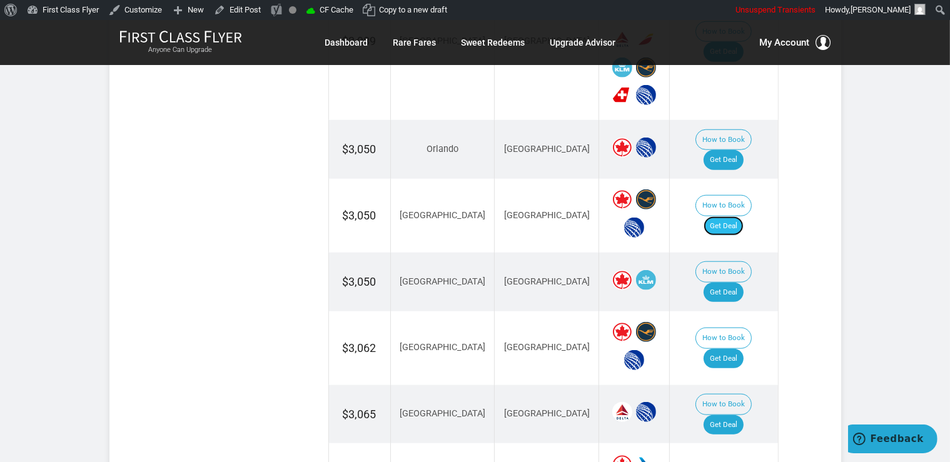
click at [724, 216] on link "Get Deal" at bounding box center [724, 226] width 40 height 20
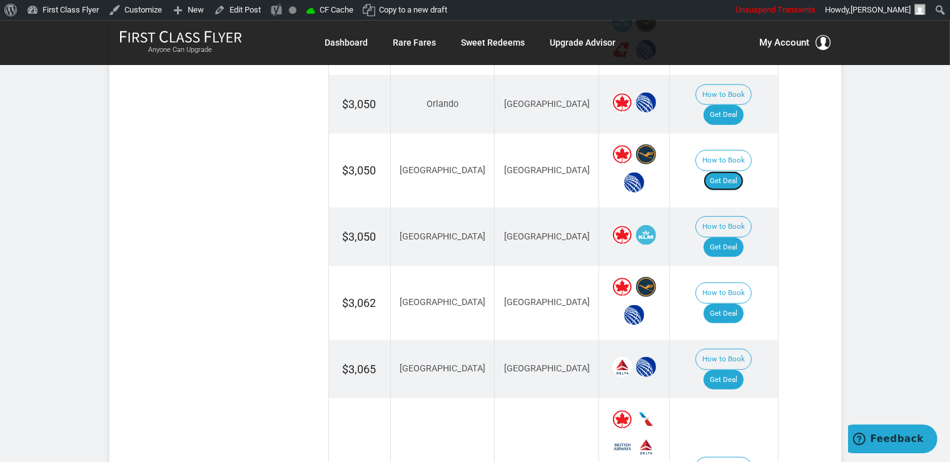
scroll to position [1255, 0]
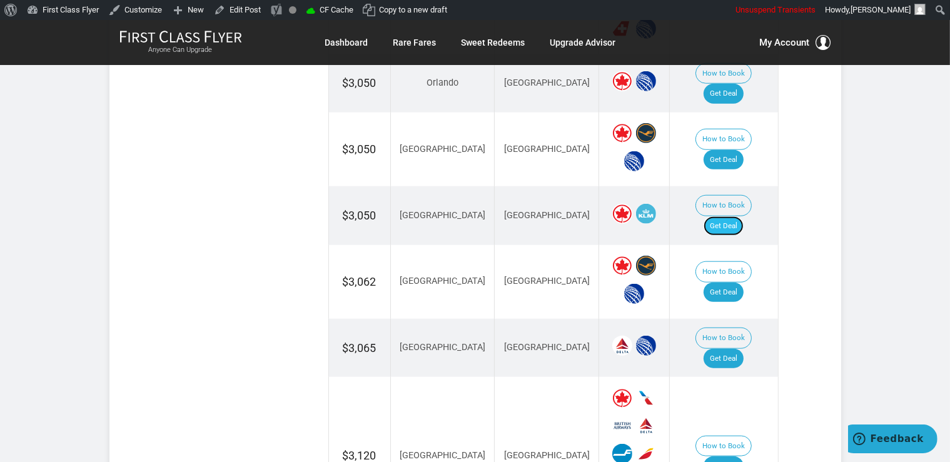
click at [734, 216] on link "Get Deal" at bounding box center [724, 226] width 40 height 20
click at [741, 283] on link "Get Deal" at bounding box center [724, 293] width 40 height 20
click at [738, 349] on link "Get Deal" at bounding box center [724, 359] width 40 height 20
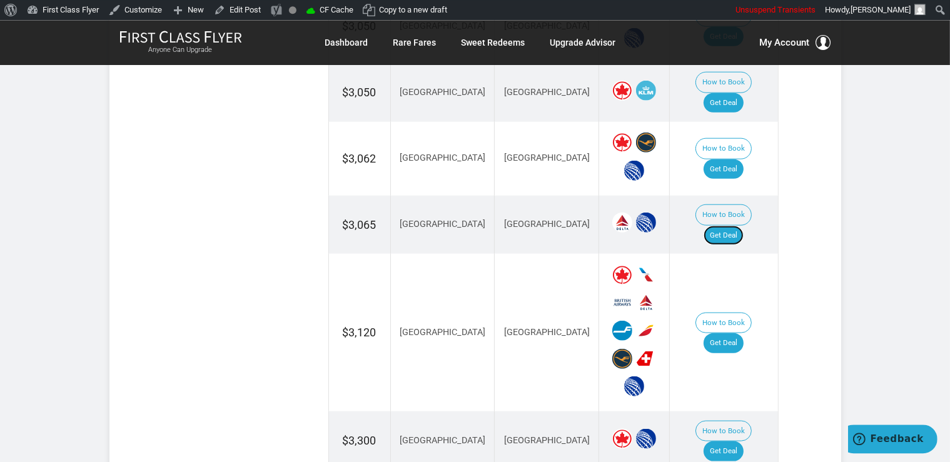
scroll to position [1387, 0]
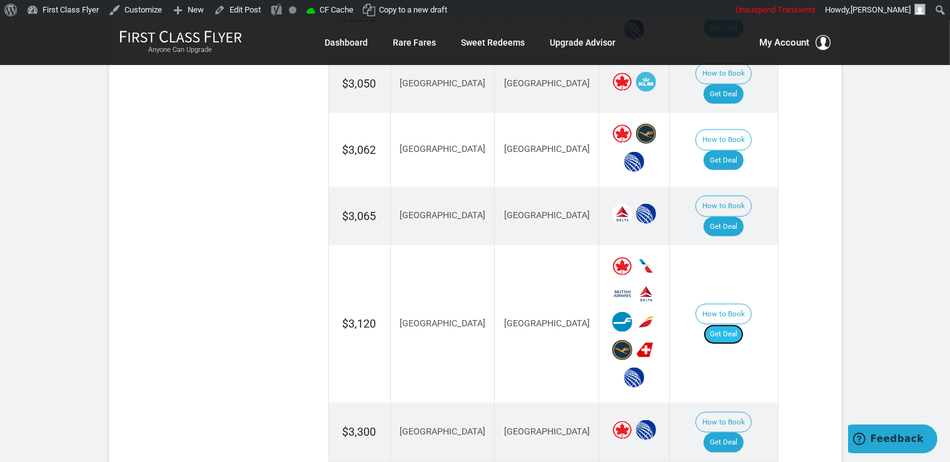
click at [739, 325] on link "Get Deal" at bounding box center [724, 335] width 40 height 20
click at [741, 433] on link "Get Deal" at bounding box center [724, 443] width 40 height 20
